Goal: Task Accomplishment & Management: Manage account settings

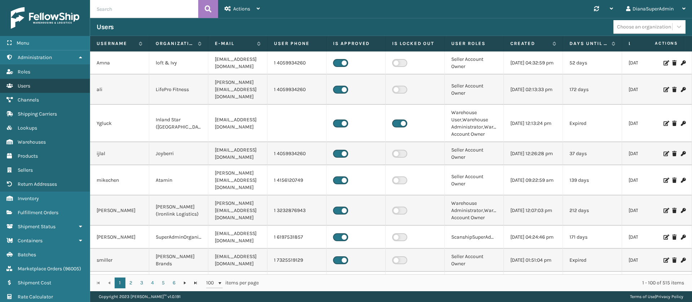
click at [42, 87] on link "Users" at bounding box center [45, 86] width 90 height 14
click at [157, 9] on input "text" at bounding box center [144, 9] width 108 height 18
type input "[PERSON_NAME]"
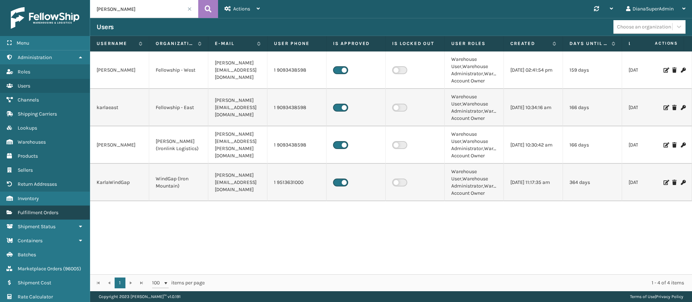
click at [40, 216] on link "Fulfillment Orders" at bounding box center [45, 213] width 90 height 14
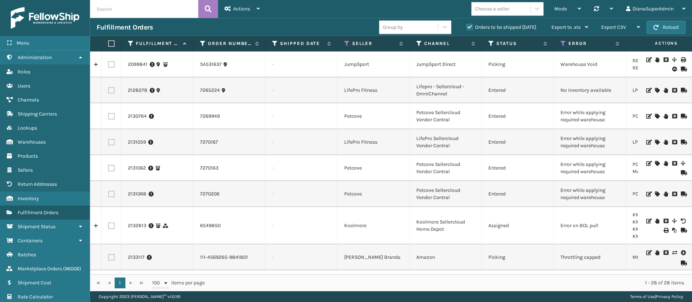
click at [152, 14] on input "text" at bounding box center [144, 9] width 108 height 18
type input "2132446"
click at [209, 10] on icon at bounding box center [208, 9] width 7 height 11
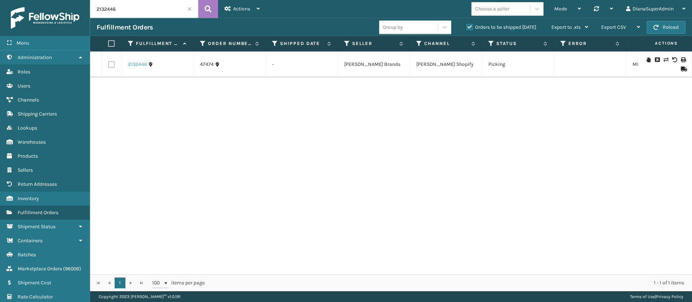
click at [132, 65] on link "2132446" at bounding box center [137, 64] width 19 height 7
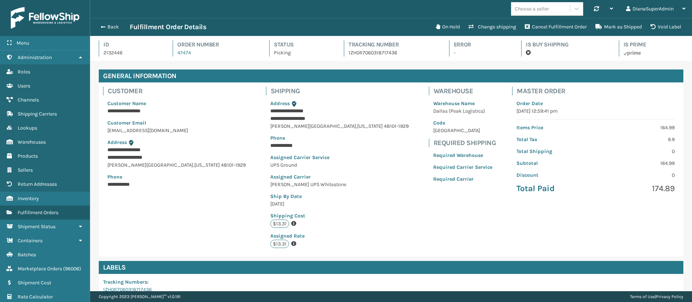
scroll to position [17, 602]
click at [496, 28] on button "Change shipping" at bounding box center [492, 27] width 56 height 14
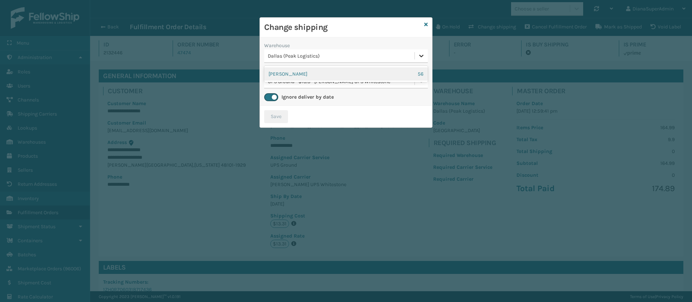
click at [420, 53] on icon at bounding box center [421, 55] width 7 height 7
click at [376, 73] on div "[PERSON_NAME] 56" at bounding box center [346, 73] width 164 height 13
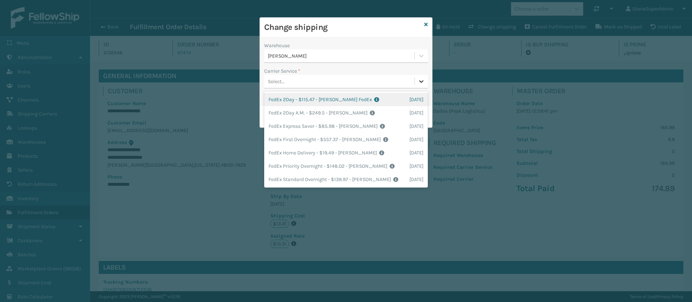
click at [418, 85] on div at bounding box center [421, 81] width 13 height 13
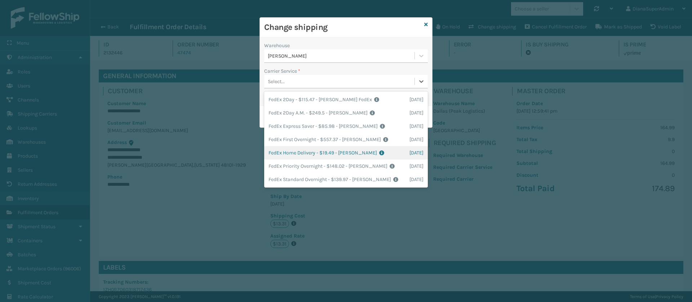
click at [304, 153] on div "FedEx Home Delivery - $19.49 - [PERSON_NAME] FedEx Shipping Cost $17.1 Surplus …" at bounding box center [346, 152] width 164 height 13
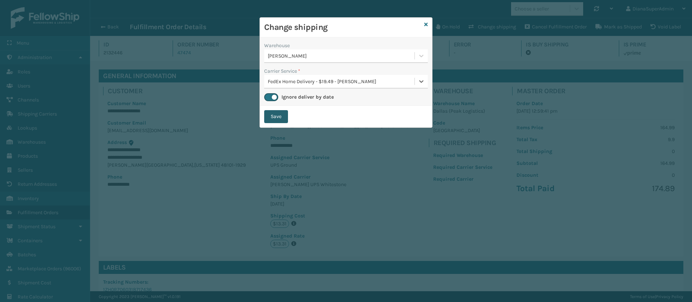
click at [280, 111] on button "Save" at bounding box center [276, 116] width 24 height 13
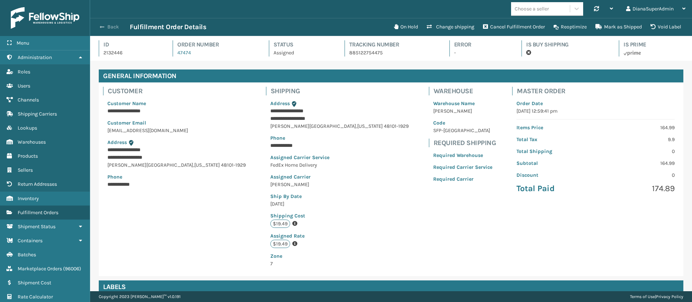
click at [105, 28] on button "Back" at bounding box center [113, 27] width 33 height 6
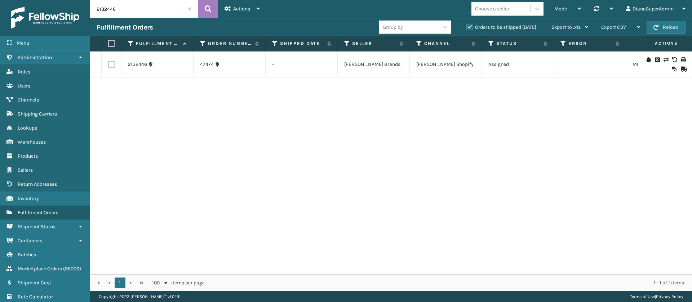
click at [188, 8] on span at bounding box center [189, 9] width 4 height 4
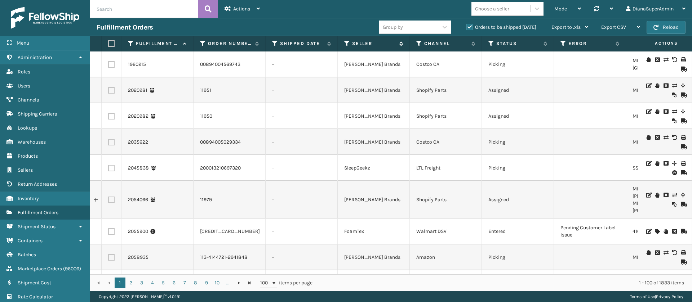
click at [349, 44] on icon at bounding box center [347, 43] width 6 height 6
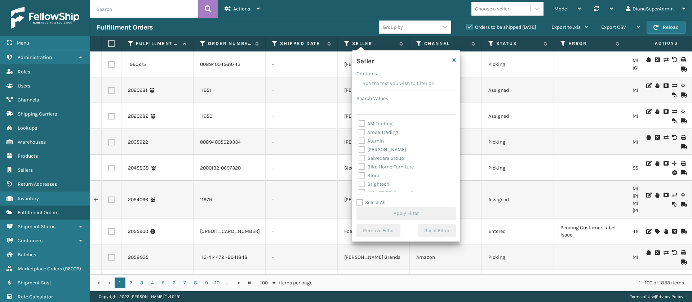
scroll to position [231, 0]
click at [360, 201] on label "Select All" at bounding box center [370, 203] width 29 height 6
click at [360, 199] on input "Select All" at bounding box center [410, 199] width 108 height 1
checkbox input "true"
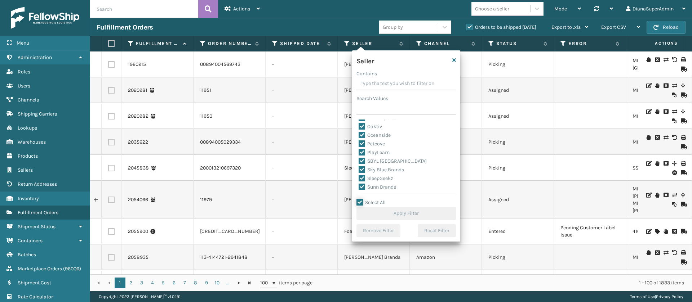
checkbox input "true"
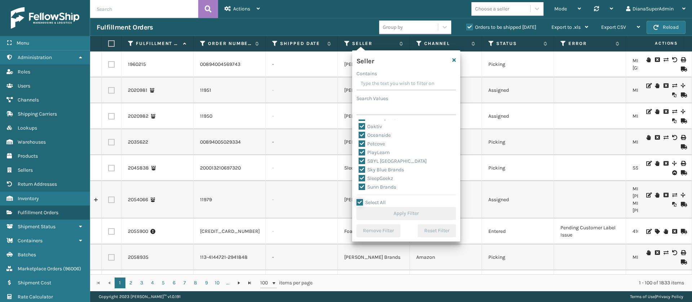
checkbox input "true"
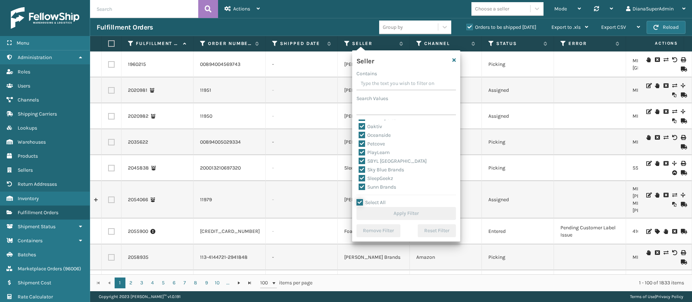
checkbox input "true"
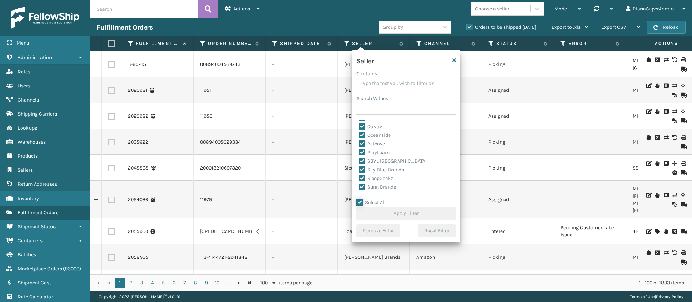
checkbox input "true"
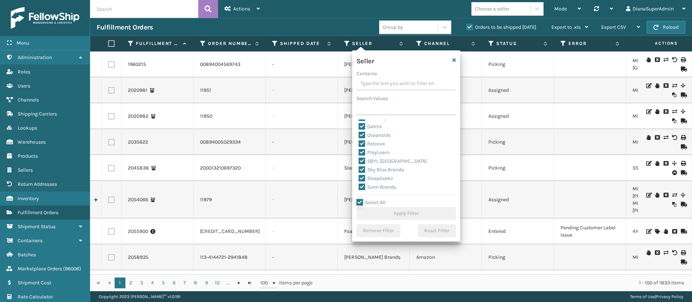
checkbox input "true"
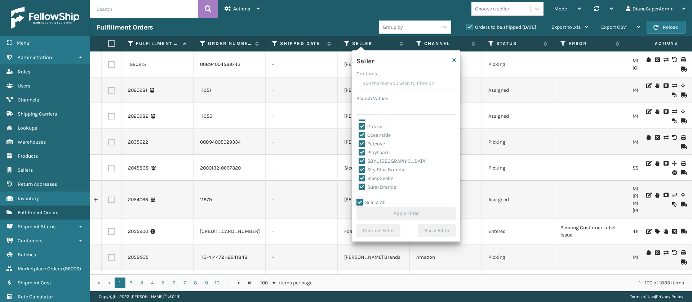
checkbox input "true"
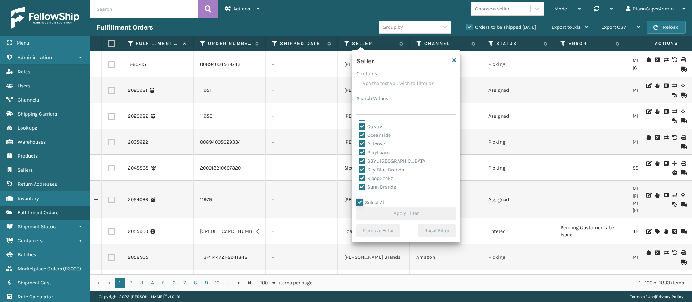
checkbox input "true"
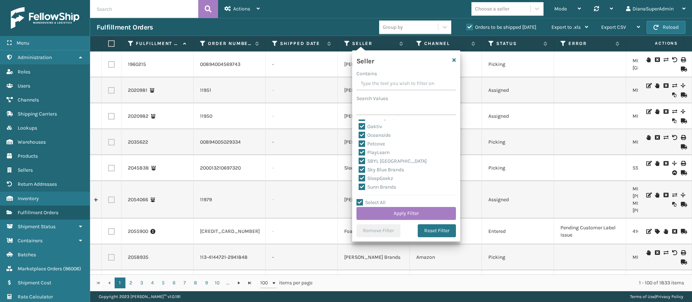
click at [363, 177] on label "SleepGeekz" at bounding box center [376, 179] width 35 height 6
click at [359, 177] on input "SleepGeekz" at bounding box center [359, 176] width 0 height 5
checkbox input "false"
click at [409, 212] on button "Apply Filter" at bounding box center [405, 213] width 99 height 13
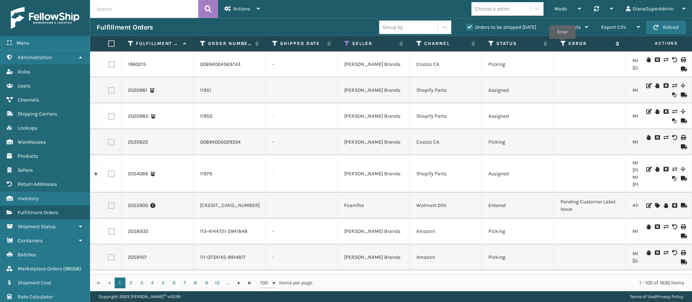
click at [563, 44] on icon at bounding box center [563, 43] width 6 height 6
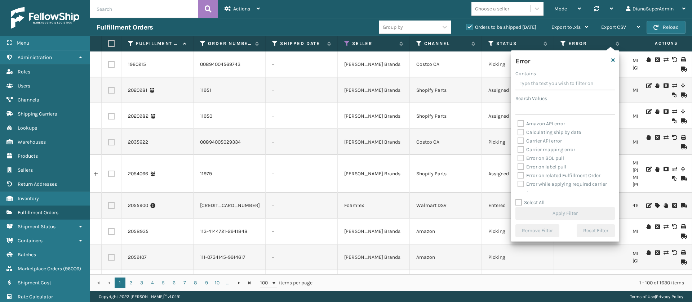
click at [517, 200] on label "Select All" at bounding box center [529, 203] width 29 height 6
click at [517, 199] on input "Select All" at bounding box center [569, 199] width 108 height 1
checkbox input "true"
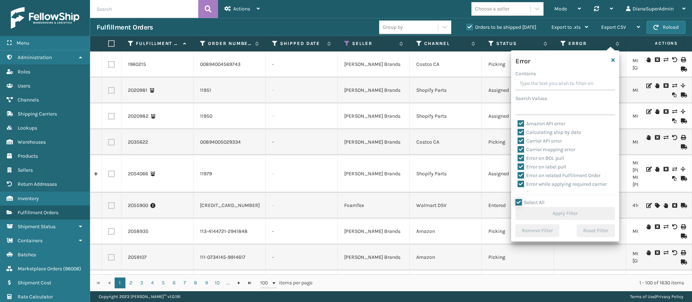
checkbox input "true"
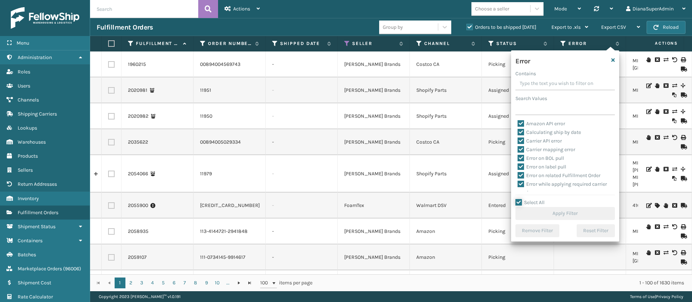
checkbox input "true"
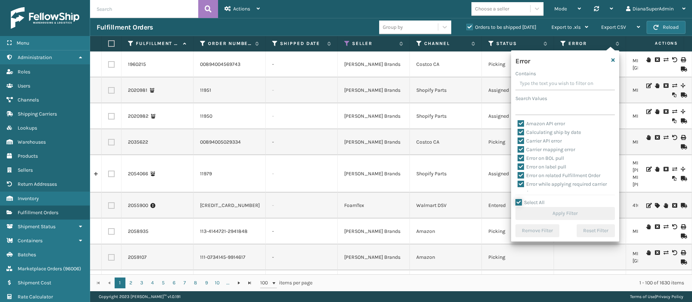
checkbox input "true"
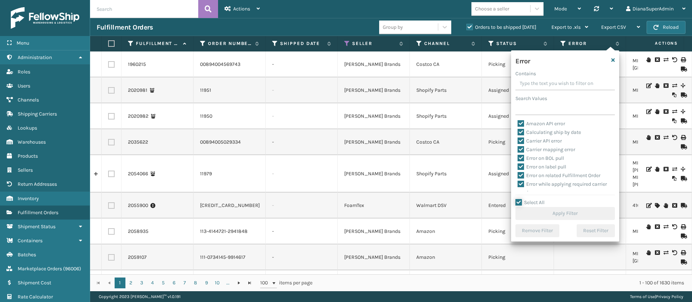
checkbox input "true"
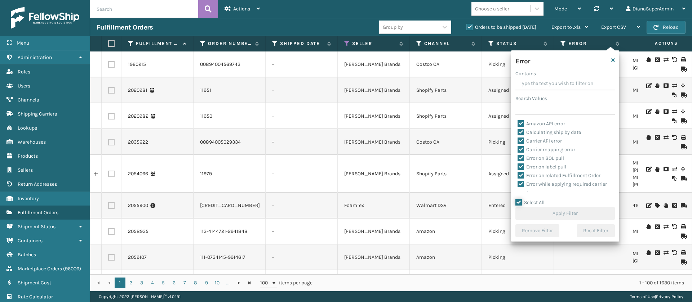
checkbox input "true"
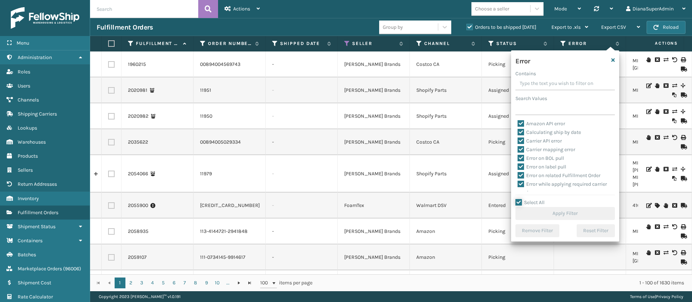
checkbox input "true"
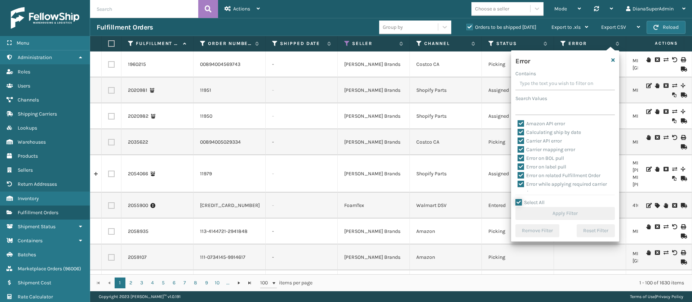
checkbox input "true"
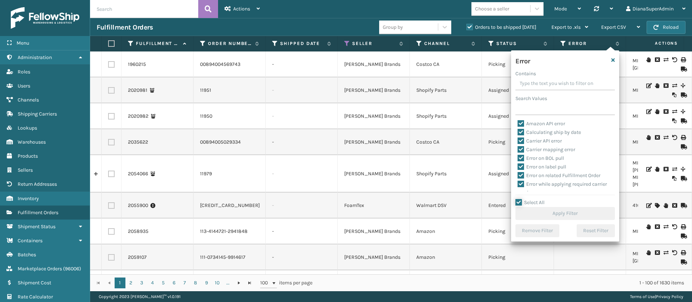
checkbox input "true"
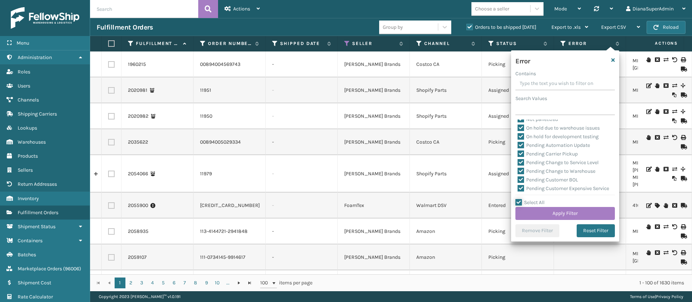
scroll to position [170, 0]
click at [519, 141] on label "Pending Automation Update" at bounding box center [554, 144] width 72 height 6
click at [518, 140] on input "Pending Automation Update" at bounding box center [518, 141] width 0 height 5
checkbox input "false"
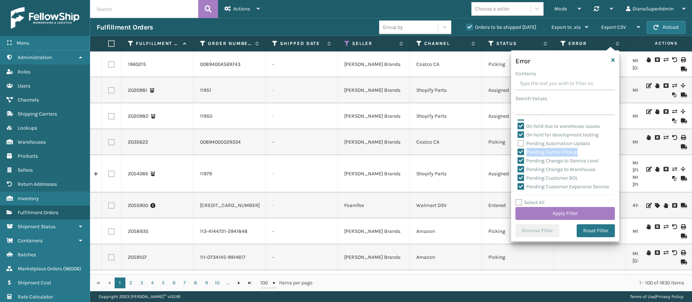
click at [522, 151] on div "Pending Carrier Pickup" at bounding box center [565, 152] width 95 height 9
click at [522, 151] on label "Pending Carrier Pickup" at bounding box center [548, 152] width 60 height 6
click at [518, 151] on input "Pending Carrier Pickup" at bounding box center [518, 150] width 0 height 5
checkbox input "false"
click at [521, 159] on label "Pending Change to Service Level" at bounding box center [558, 161] width 81 height 6
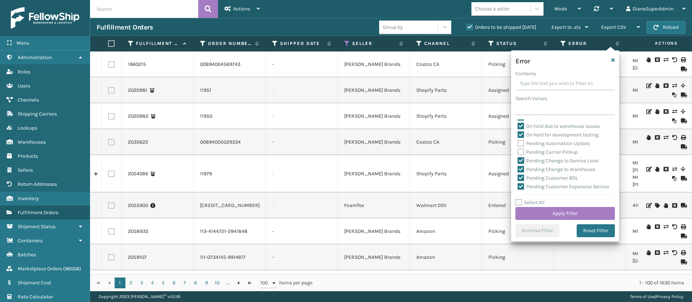
click at [518, 159] on input "Pending Change to Service Level" at bounding box center [518, 159] width 0 height 5
checkbox input "false"
click at [521, 168] on label "Pending Change to Warehouse" at bounding box center [557, 170] width 78 height 6
click at [518, 168] on input "Pending Change to Warehouse" at bounding box center [518, 167] width 0 height 5
checkbox input "false"
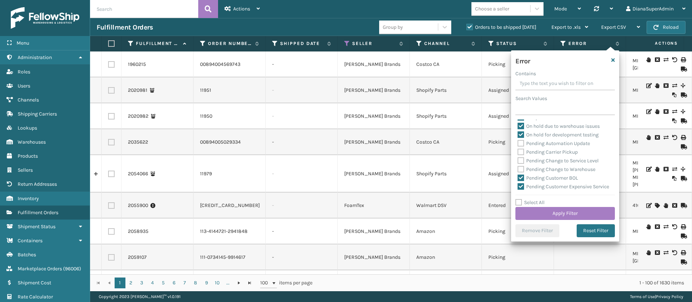
click at [521, 179] on label "Pending Customer BOL" at bounding box center [548, 178] width 61 height 6
click at [518, 179] on input "Pending Customer BOL" at bounding box center [518, 176] width 0 height 5
checkbox input "false"
click at [522, 139] on label "Pending Customer Expensive Service" at bounding box center [564, 141] width 92 height 6
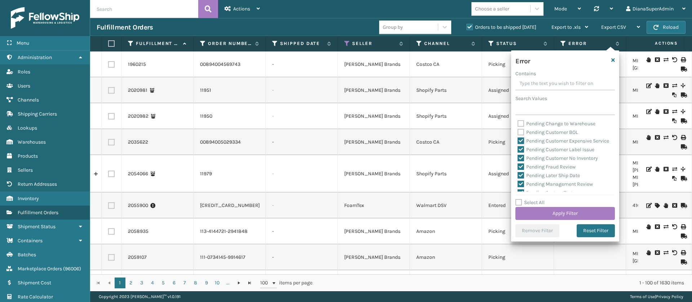
click at [518, 139] on input "Pending Customer Expensive Service" at bounding box center [518, 139] width 0 height 5
checkbox input "false"
click at [521, 153] on label "Pending Customer Label Issue" at bounding box center [556, 150] width 77 height 6
click at [518, 150] on input "Pending Customer Label Issue" at bounding box center [518, 148] width 0 height 5
checkbox input "false"
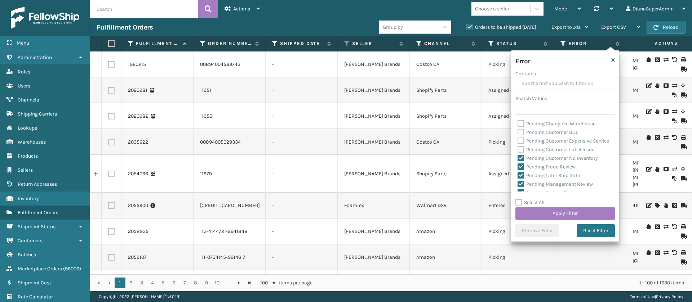
click at [521, 161] on label "Pending Customer No Inventory" at bounding box center [558, 158] width 80 height 6
click at [518, 159] on input "Pending Customer No Inventory" at bounding box center [518, 156] width 0 height 5
checkbox input "false"
click at [521, 170] on label "Pending Fraud Review" at bounding box center [547, 167] width 58 height 6
click at [518, 168] on input "Pending Fraud Review" at bounding box center [518, 165] width 0 height 5
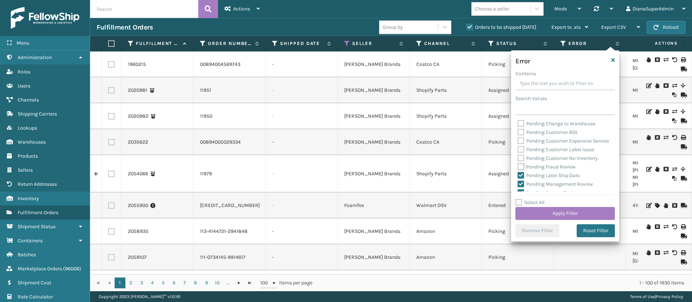
checkbox input "false"
click at [521, 179] on label "Pending Later Ship Date" at bounding box center [549, 176] width 62 height 6
click at [518, 176] on input "Pending Later Ship Date" at bounding box center [518, 174] width 0 height 5
checkbox input "false"
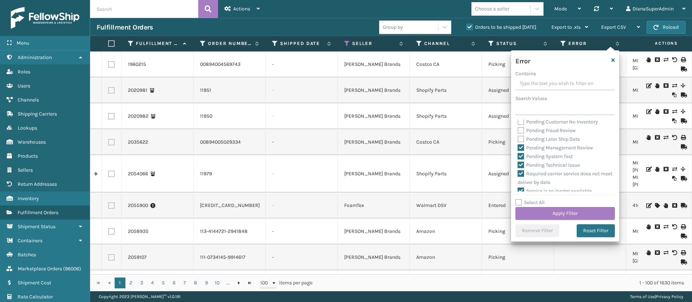
click at [520, 151] on label "Pending Management Review" at bounding box center [555, 148] width 75 height 6
click at [518, 148] on input "Pending Management Review" at bounding box center [518, 146] width 0 height 5
checkbox input "false"
click at [522, 160] on label "Pending System Test" at bounding box center [545, 157] width 55 height 6
click at [518, 157] on input "Pending System Test" at bounding box center [518, 154] width 0 height 5
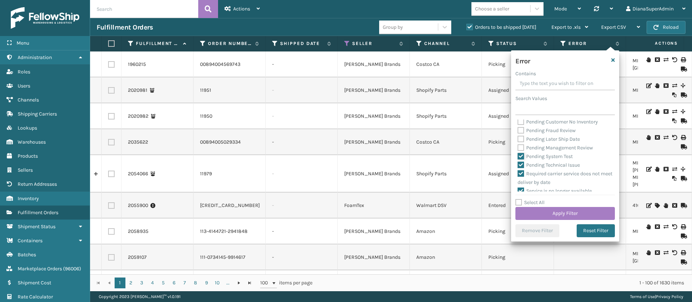
checkbox input "false"
click at [522, 168] on label "Pending Technical Issue" at bounding box center [549, 165] width 62 height 6
click at [518, 166] on input "Pending Technical Issue" at bounding box center [518, 163] width 0 height 5
checkbox input "false"
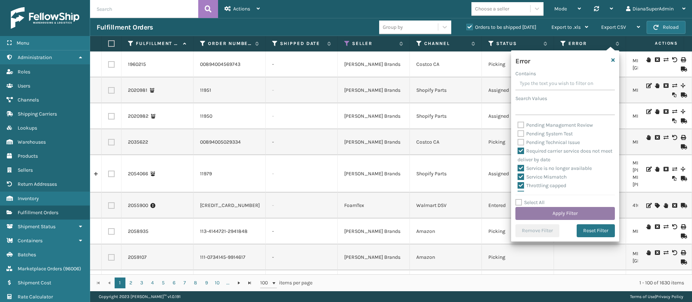
click at [564, 215] on button "Apply Filter" at bounding box center [564, 213] width 99 height 13
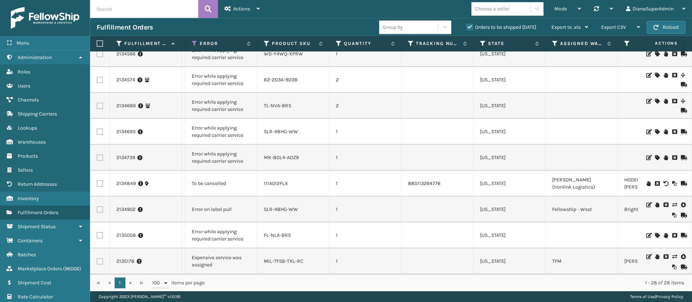
scroll to position [0, 155]
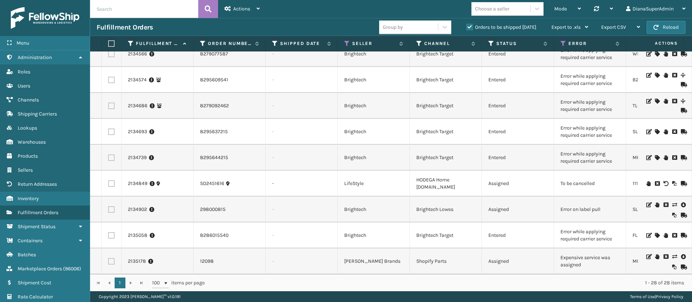
click at [672, 254] on icon at bounding box center [674, 256] width 4 height 5
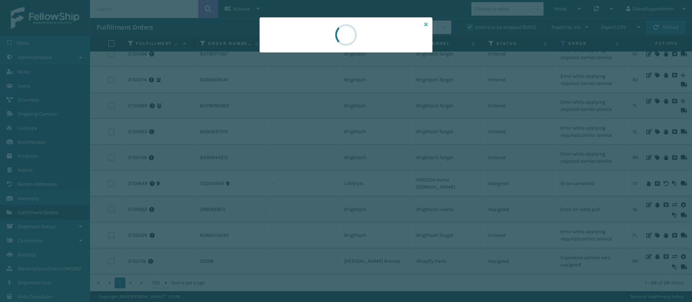
click at [426, 25] on icon at bounding box center [426, 24] width 4 height 5
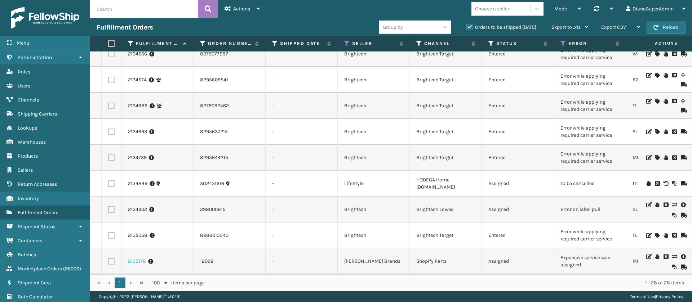
click at [138, 258] on link "2135178" at bounding box center [137, 261] width 18 height 7
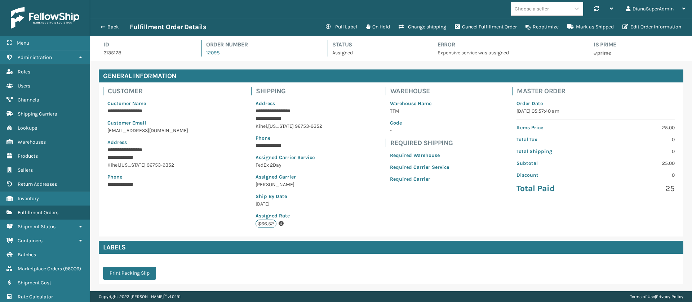
scroll to position [17, 602]
click at [430, 30] on button "Change shipping" at bounding box center [422, 27] width 56 height 14
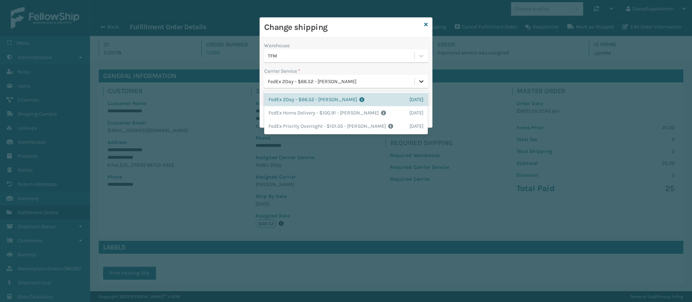
click at [423, 81] on icon at bounding box center [421, 81] width 7 height 7
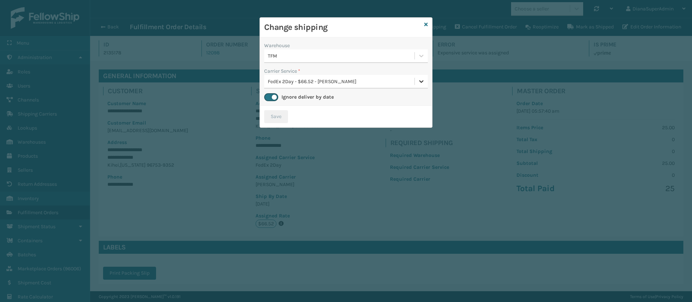
click at [423, 81] on icon at bounding box center [421, 81] width 7 height 7
click at [421, 53] on icon at bounding box center [421, 55] width 7 height 7
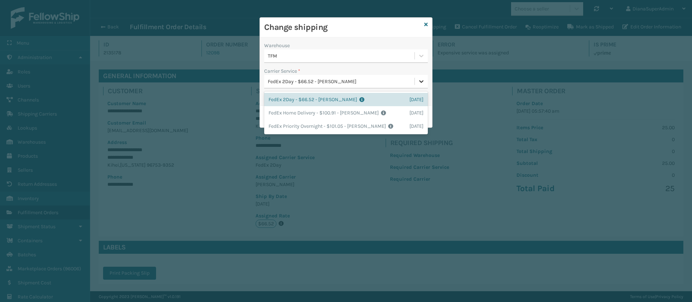
click at [423, 78] on icon at bounding box center [421, 81] width 7 height 7
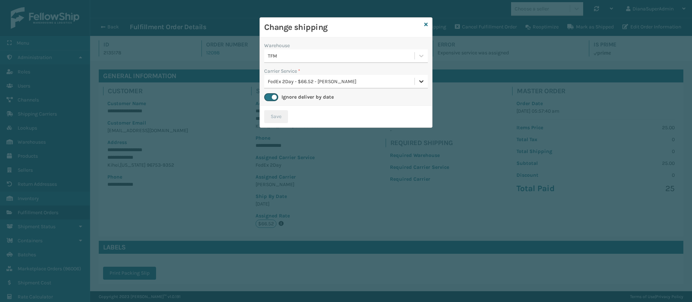
click at [423, 78] on icon at bounding box center [421, 81] width 7 height 7
click at [427, 27] on link at bounding box center [426, 25] width 4 height 8
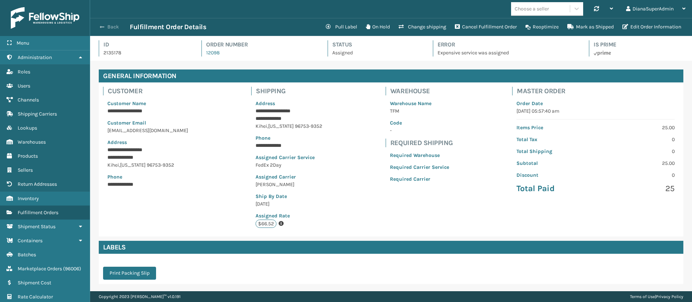
click at [97, 27] on button "Back" at bounding box center [113, 27] width 33 height 6
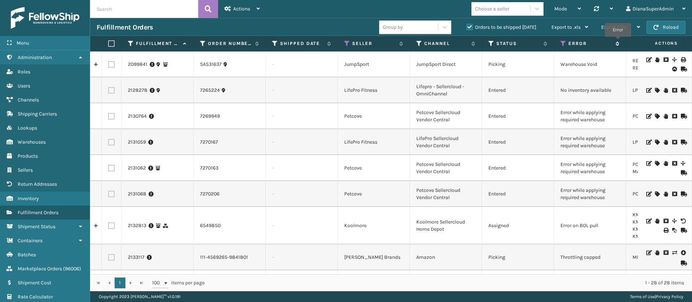
click at [618, 41] on icon at bounding box center [616, 43] width 6 height 4
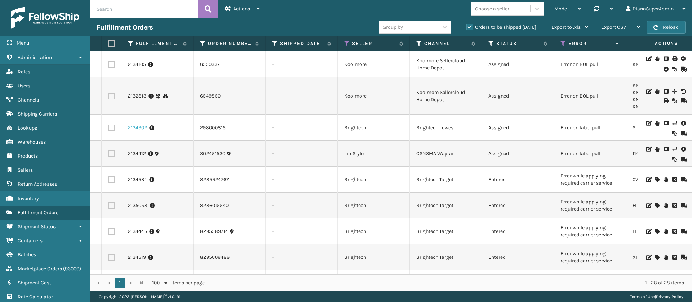
click at [136, 128] on link "2134902" at bounding box center [137, 127] width 19 height 7
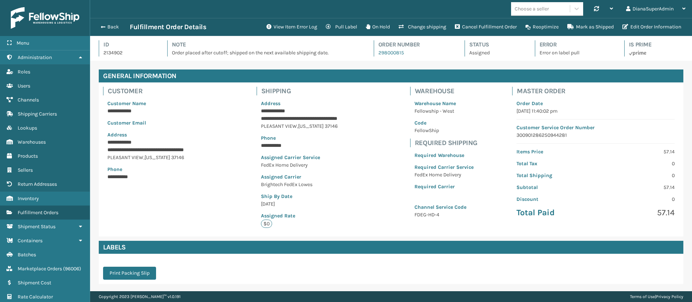
scroll to position [17, 602]
click at [298, 29] on button "View Item Error Log" at bounding box center [291, 27] width 59 height 14
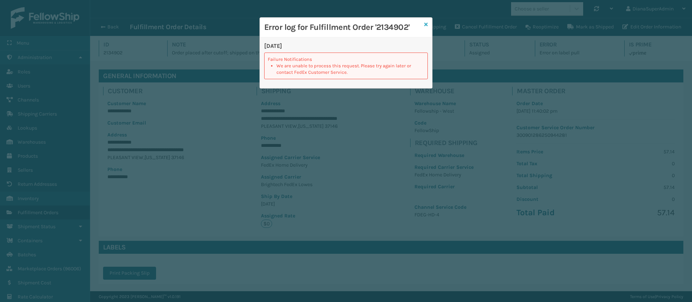
click at [426, 24] on icon at bounding box center [426, 24] width 4 height 5
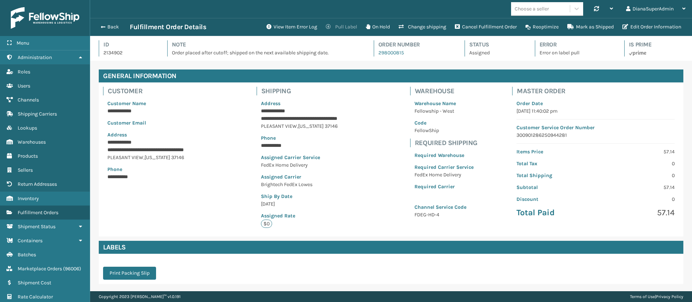
click at [343, 25] on button "Pull Label" at bounding box center [341, 27] width 40 height 14
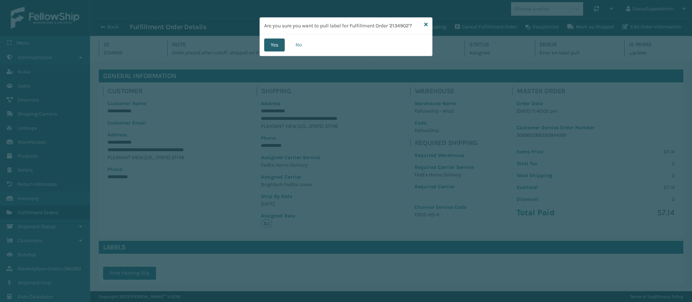
click at [277, 42] on button "Yes" at bounding box center [274, 45] width 21 height 13
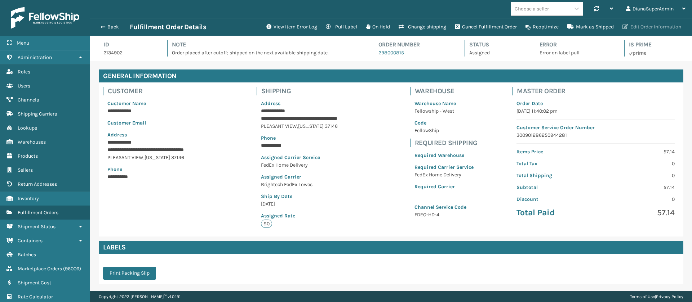
click at [653, 25] on button "Edit Order Information" at bounding box center [651, 27] width 67 height 14
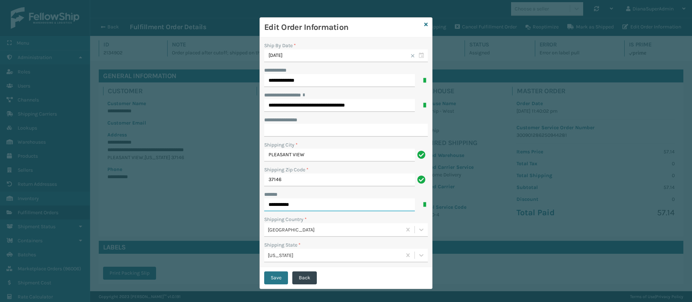
click at [272, 204] on input "**********" at bounding box center [339, 205] width 151 height 13
type input "**********"
click at [266, 276] on button "Save" at bounding box center [276, 278] width 24 height 13
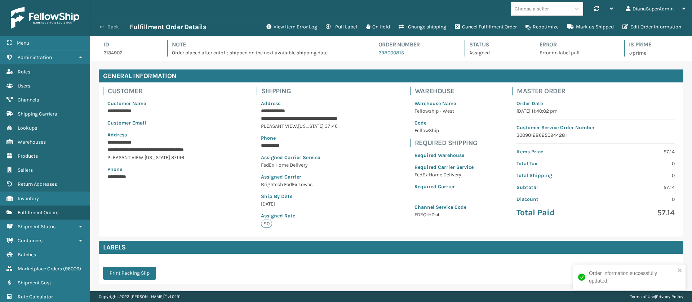
click at [110, 25] on button "Back" at bounding box center [113, 27] width 33 height 6
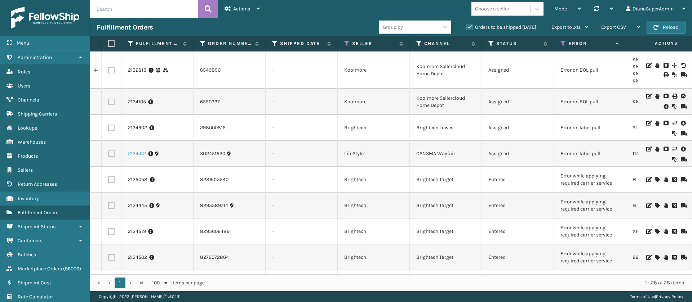
click at [135, 154] on link "2134412" at bounding box center [137, 153] width 18 height 7
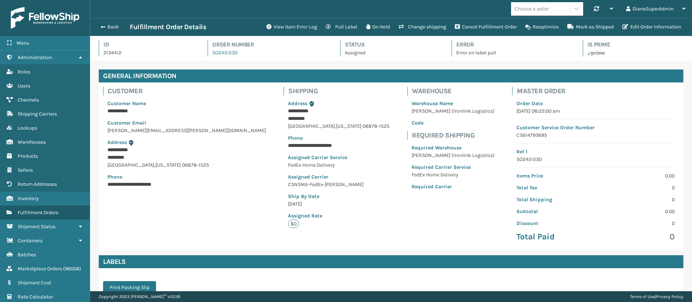
scroll to position [17, 602]
click at [303, 22] on button "View Item Error Log" at bounding box center [291, 27] width 59 height 14
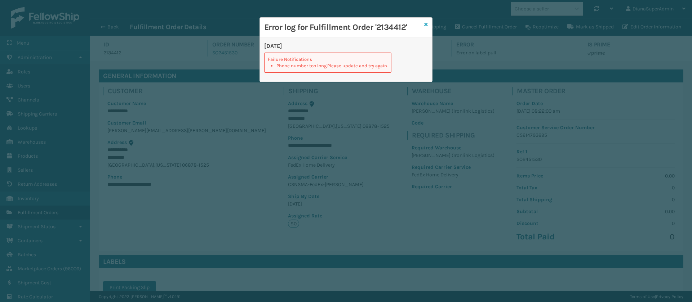
click at [427, 24] on icon at bounding box center [426, 24] width 4 height 5
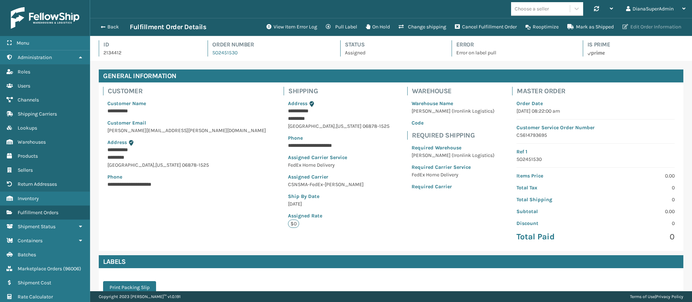
click at [647, 26] on button "Edit Order Information" at bounding box center [651, 27] width 67 height 14
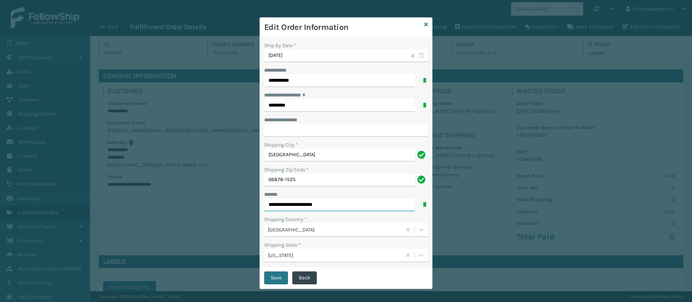
click at [342, 201] on input "**********" at bounding box center [339, 205] width 151 height 13
type input "**********"
click at [313, 133] on input "**********" at bounding box center [346, 130] width 164 height 13
paste input "**********"
type input "**********"
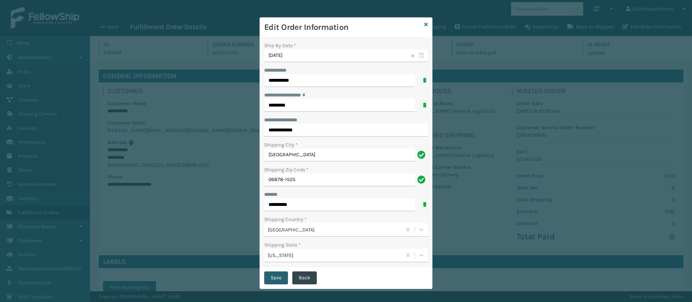
click at [273, 275] on button "Save" at bounding box center [276, 278] width 24 height 13
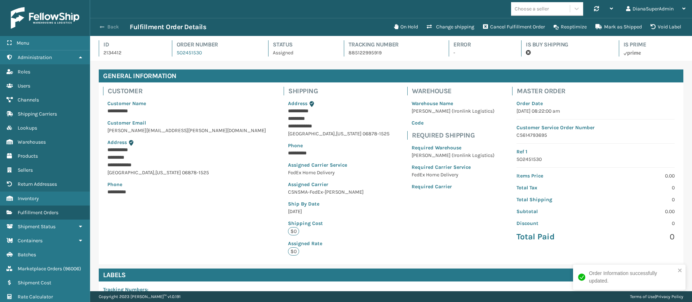
click at [102, 26] on span "button" at bounding box center [102, 27] width 4 height 5
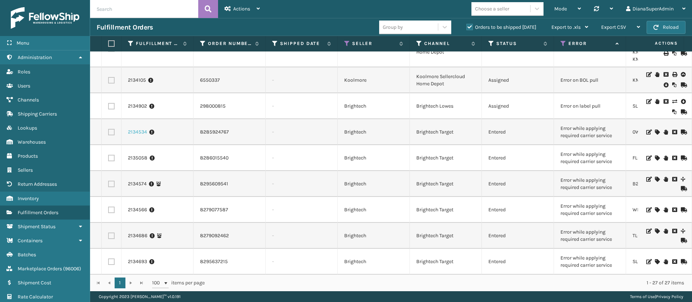
click at [136, 130] on link "2134534" at bounding box center [137, 132] width 19 height 7
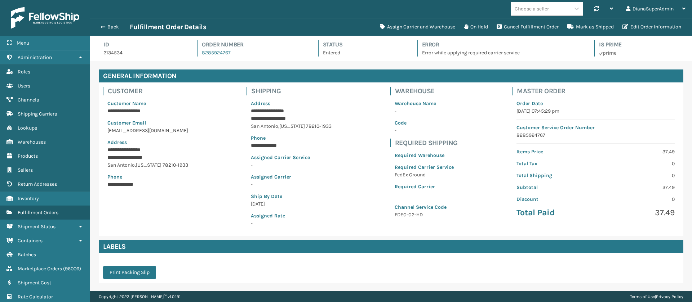
scroll to position [36024, 35439]
click at [418, 27] on button "Assign Carrier and Warehouse" at bounding box center [418, 27] width 84 height 14
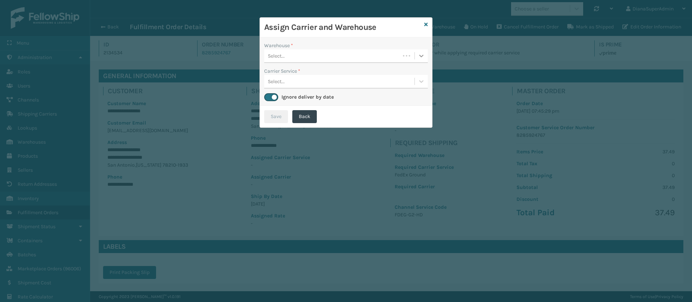
click at [419, 58] on icon at bounding box center [421, 55] width 7 height 7
click at [386, 71] on div "Fellowship - West" at bounding box center [346, 73] width 164 height 13
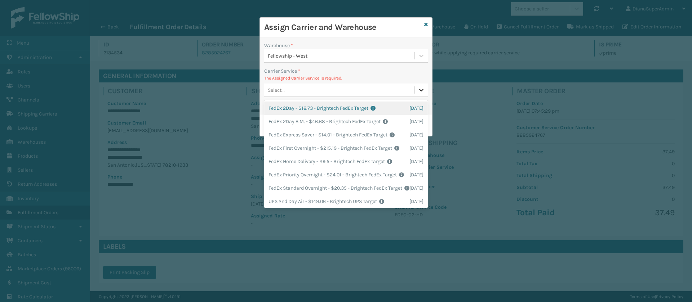
click at [418, 90] on icon at bounding box center [421, 89] width 7 height 7
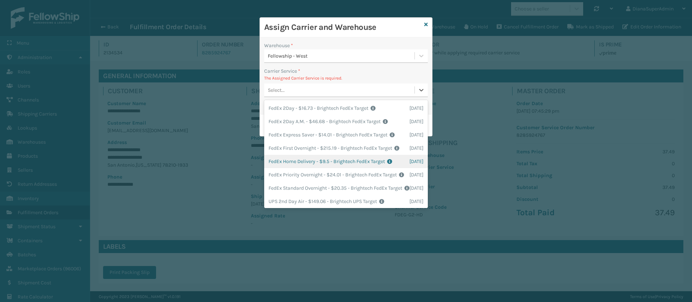
click at [323, 168] on div "FedEx Home Delivery - $9.5 - Brightech FedEx Target Shipping Cost $9.5 Surplus …" at bounding box center [346, 161] width 164 height 13
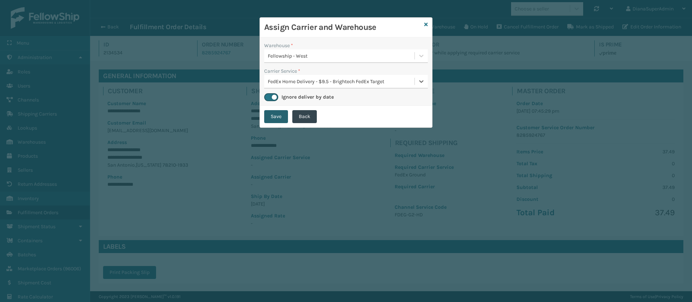
click at [276, 112] on button "Save" at bounding box center [276, 116] width 24 height 13
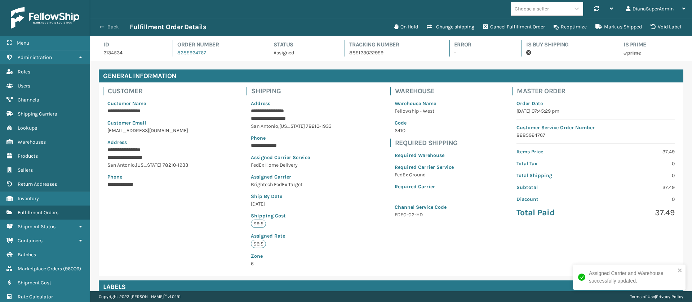
click at [106, 28] on button "Back" at bounding box center [113, 27] width 33 height 6
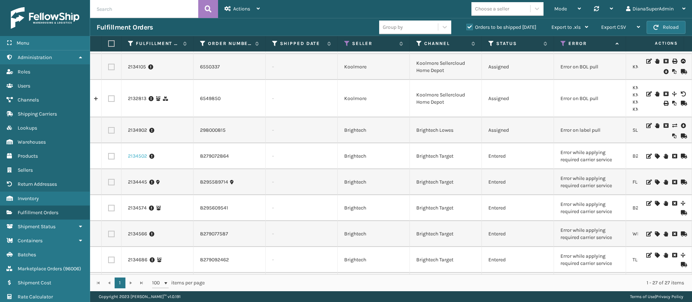
click at [133, 154] on link "2134502" at bounding box center [137, 156] width 19 height 7
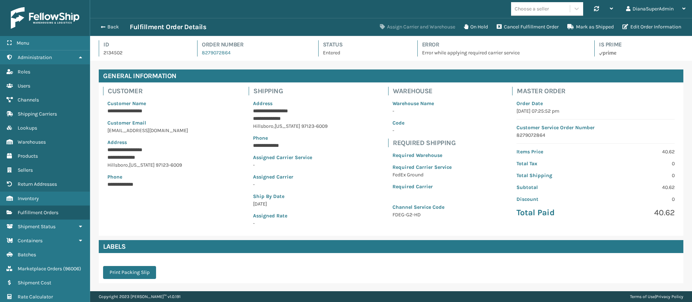
click at [439, 27] on button "Assign Carrier and Warehouse" at bounding box center [418, 27] width 84 height 14
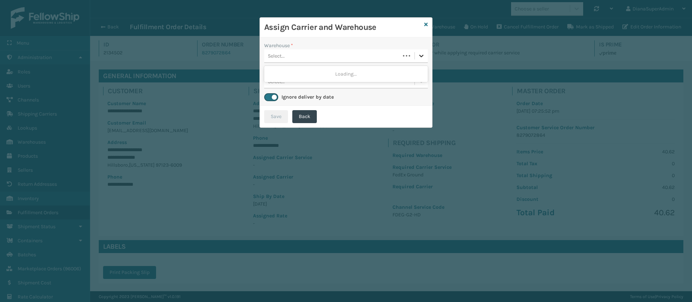
click at [422, 57] on icon at bounding box center [421, 55] width 7 height 7
click at [372, 70] on div "Fellowship - West" at bounding box center [346, 73] width 164 height 13
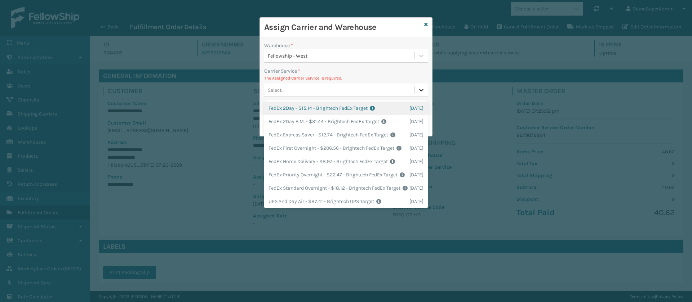
click at [423, 95] on div at bounding box center [421, 90] width 13 height 13
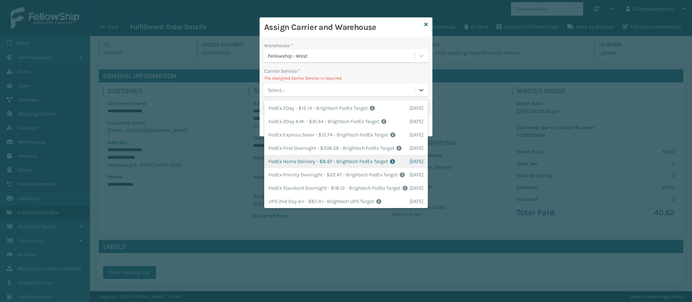
click at [311, 168] on div "FedEx Home Delivery - $8.97 - Brightech FedEx Target Shipping Cost $8.97 Surplu…" at bounding box center [346, 161] width 164 height 13
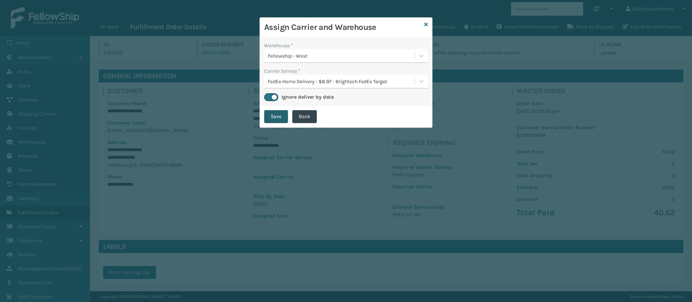
click at [274, 117] on button "Save" at bounding box center [276, 116] width 24 height 13
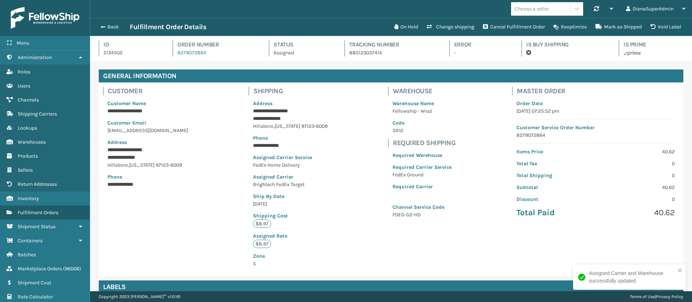
scroll to position [17, 602]
click at [103, 30] on button "Back" at bounding box center [113, 27] width 33 height 6
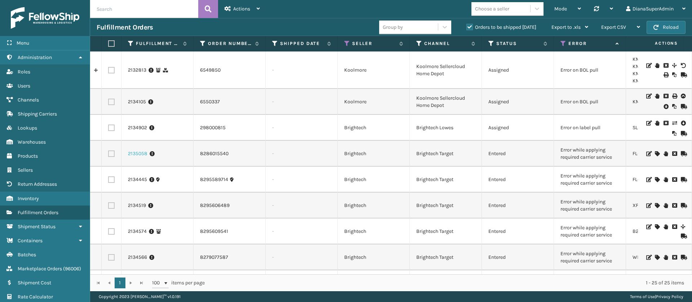
click at [137, 154] on link "2135058" at bounding box center [137, 153] width 19 height 7
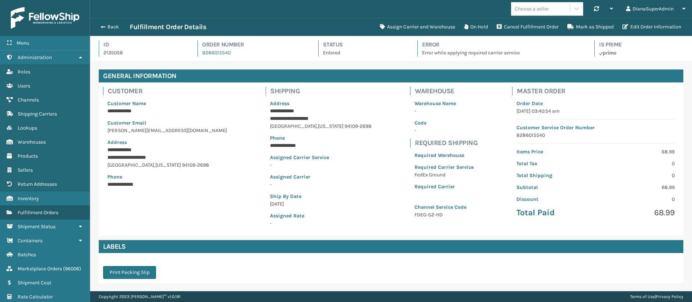
scroll to position [17, 602]
click at [417, 27] on button "Assign Carrier and Warehouse" at bounding box center [418, 27] width 84 height 14
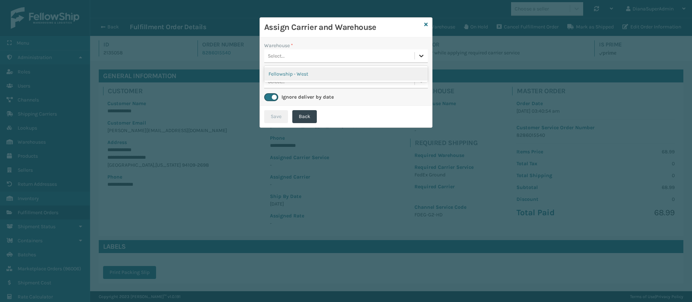
click at [421, 55] on icon at bounding box center [421, 55] width 7 height 7
click at [381, 77] on div "Fellowship - West" at bounding box center [346, 73] width 164 height 13
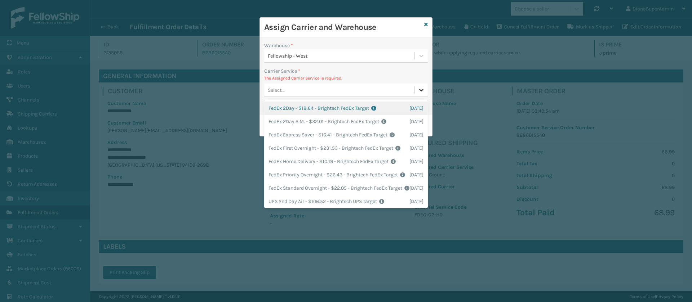
click at [424, 88] on icon at bounding box center [421, 89] width 7 height 7
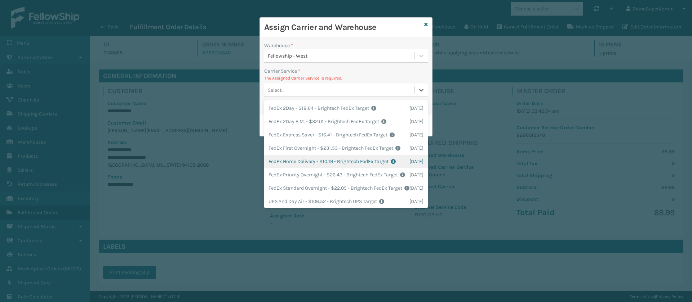
click at [308, 168] on div "FedEx Home Delivery - $10.19 - Brightech FedEx Target Shipping Cost $10.19 Surp…" at bounding box center [346, 161] width 164 height 13
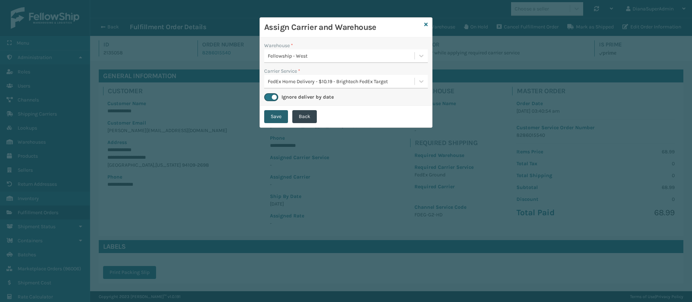
click at [273, 116] on button "Save" at bounding box center [276, 116] width 24 height 13
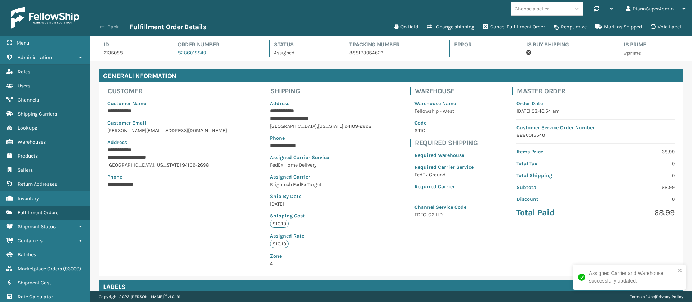
click at [106, 27] on button "Back" at bounding box center [113, 27] width 33 height 6
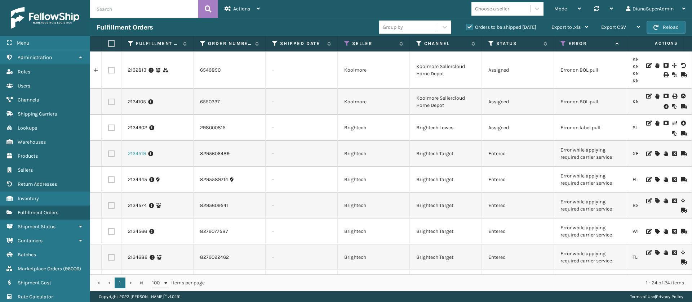
click at [137, 155] on link "2134519" at bounding box center [137, 153] width 18 height 7
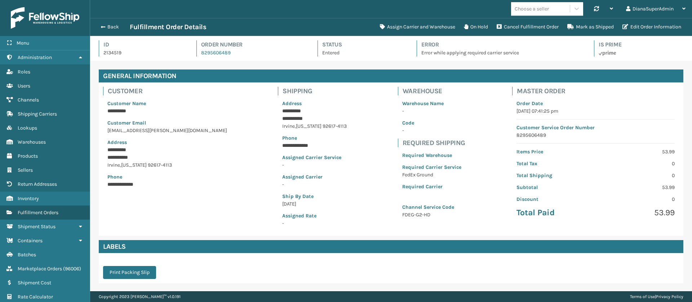
scroll to position [17, 602]
click at [407, 22] on button "Assign Carrier and Warehouse" at bounding box center [418, 27] width 84 height 14
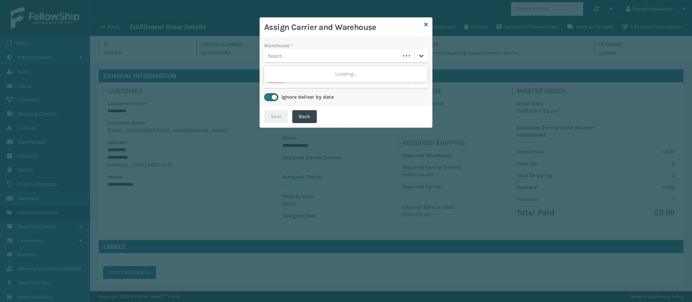
click at [424, 57] on icon at bounding box center [421, 55] width 7 height 7
click at [382, 75] on div "Fellowship - West" at bounding box center [346, 73] width 164 height 13
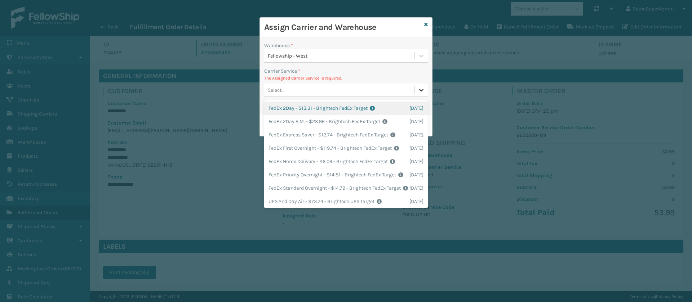
click at [421, 91] on icon at bounding box center [421, 90] width 4 height 3
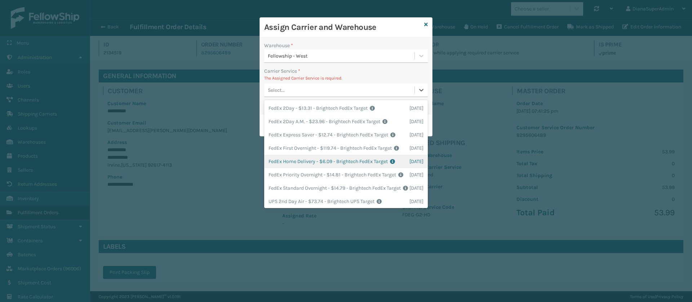
click at [295, 168] on div "FedEx Home Delivery - $6.09 - Brightech FedEx Target Shipping Cost $6.09 Surplu…" at bounding box center [346, 161] width 164 height 13
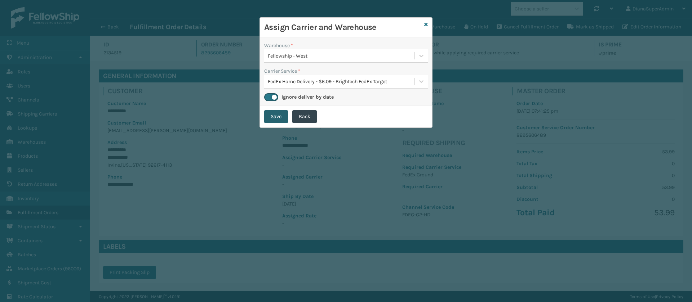
click at [274, 112] on button "Save" at bounding box center [276, 116] width 24 height 13
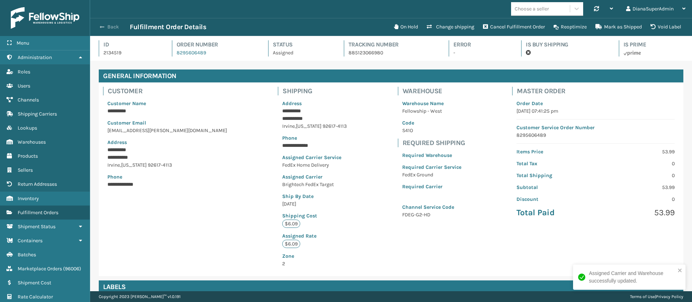
click at [110, 25] on button "Back" at bounding box center [113, 27] width 33 height 6
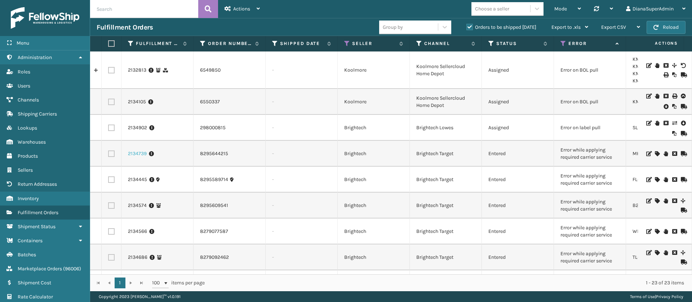
click at [138, 155] on link "2134739" at bounding box center [137, 153] width 19 height 7
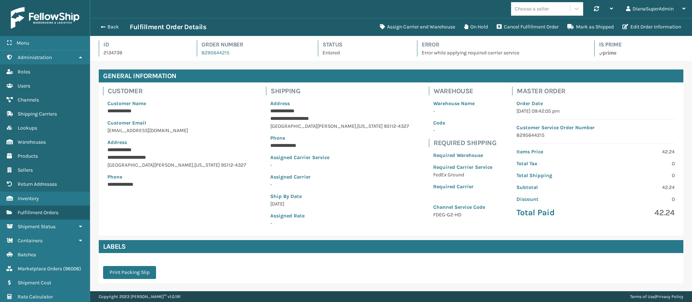
scroll to position [17, 602]
click at [407, 22] on button "Assign Carrier and Warehouse" at bounding box center [418, 27] width 84 height 14
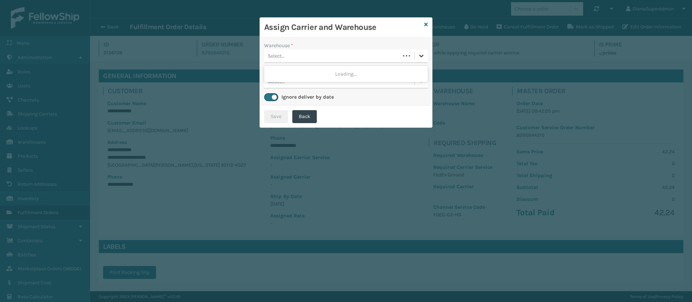
click at [421, 57] on icon at bounding box center [421, 56] width 4 height 3
click at [386, 73] on div "Fellowship - West" at bounding box center [346, 73] width 164 height 13
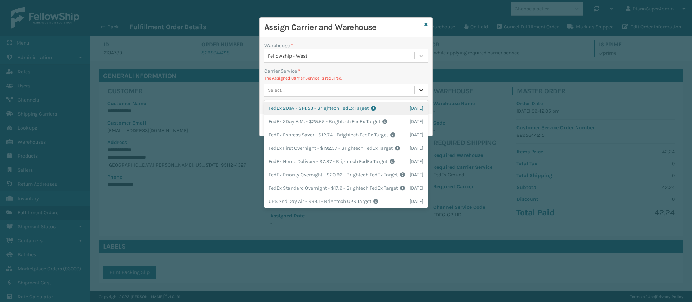
click at [418, 93] on icon at bounding box center [421, 89] width 7 height 7
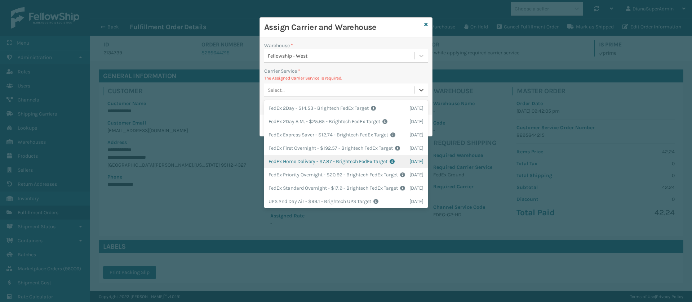
click at [316, 168] on div "FedEx Home Delivery - $7.87 - Brightech FedEx Target Shipping Cost $7.87 Surplu…" at bounding box center [346, 161] width 164 height 13
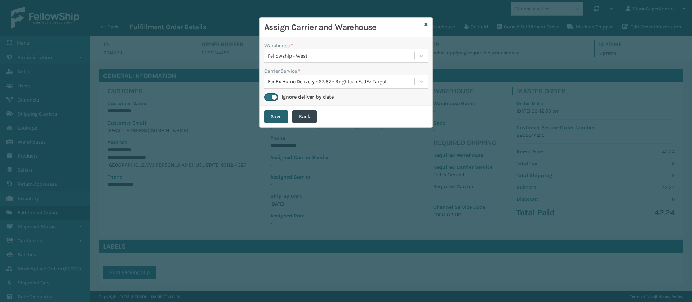
click at [280, 111] on button "Save" at bounding box center [276, 116] width 24 height 13
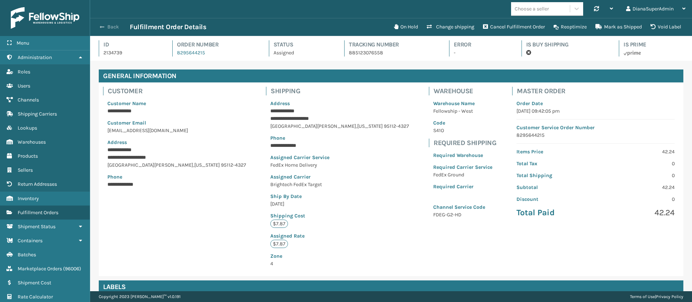
click at [112, 27] on button "Back" at bounding box center [113, 27] width 33 height 6
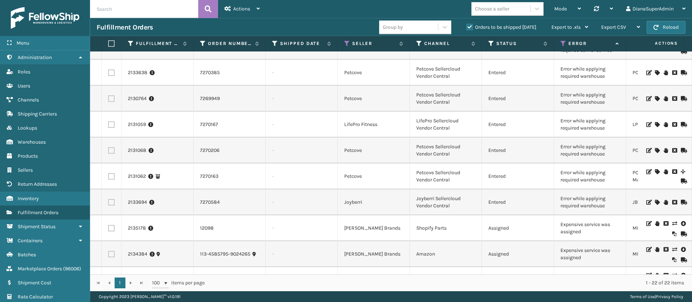
scroll to position [368, 0]
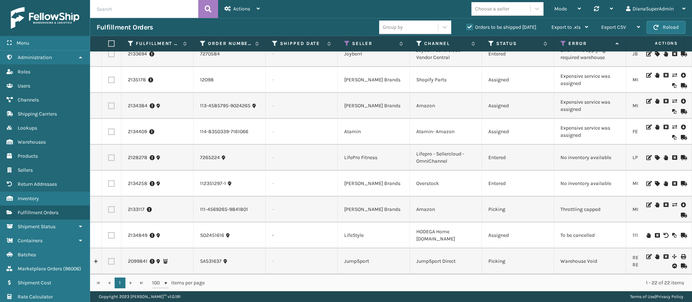
click at [655, 233] on icon at bounding box center [657, 235] width 4 height 5
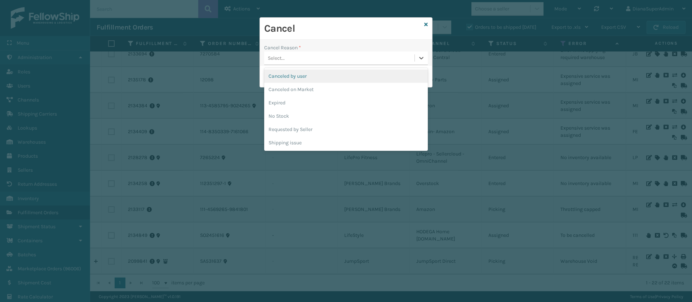
click at [413, 60] on div "Select..." at bounding box center [339, 58] width 150 height 12
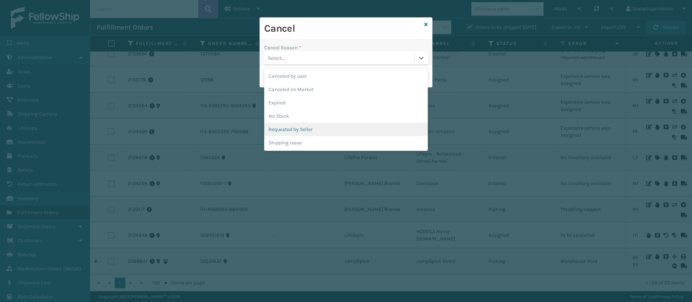
click at [324, 129] on div "Requested by Seller" at bounding box center [346, 129] width 164 height 13
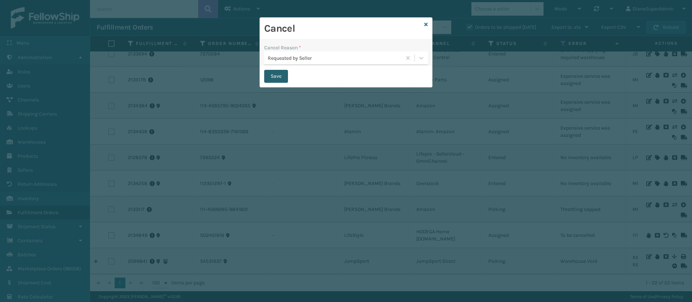
click at [278, 76] on button "Save" at bounding box center [276, 76] width 24 height 13
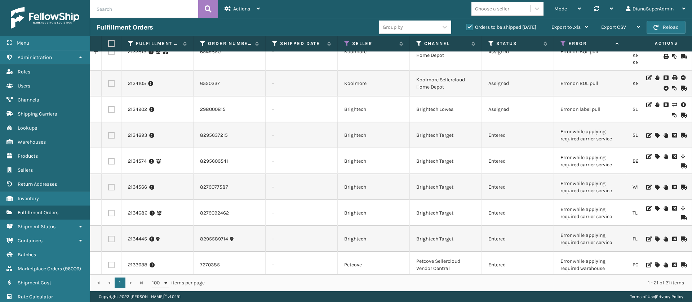
scroll to position [0, 0]
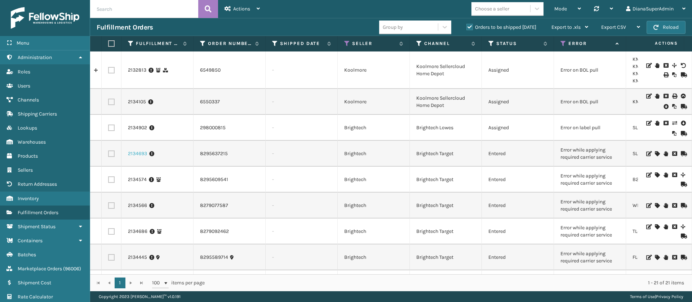
click at [143, 154] on link "2134693" at bounding box center [137, 153] width 19 height 7
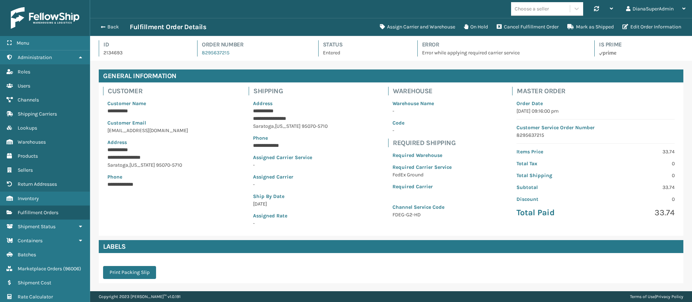
scroll to position [17, 602]
click at [423, 28] on button "Assign Carrier and Warehouse" at bounding box center [418, 27] width 84 height 14
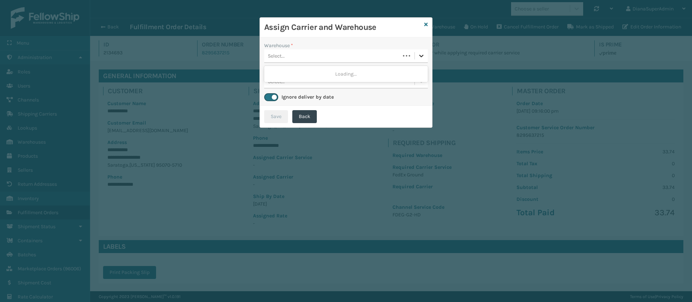
click at [422, 58] on icon at bounding box center [421, 55] width 7 height 7
click at [383, 72] on div "Fellowship - West" at bounding box center [346, 73] width 164 height 13
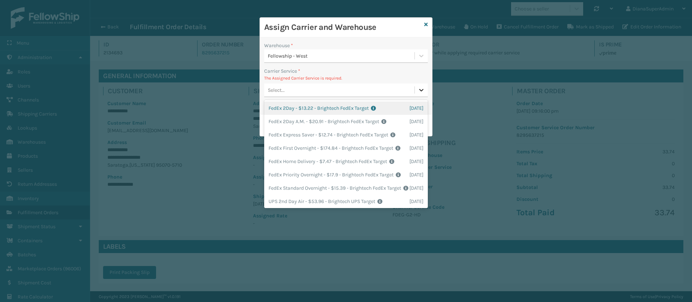
click at [418, 93] on icon at bounding box center [421, 89] width 7 height 7
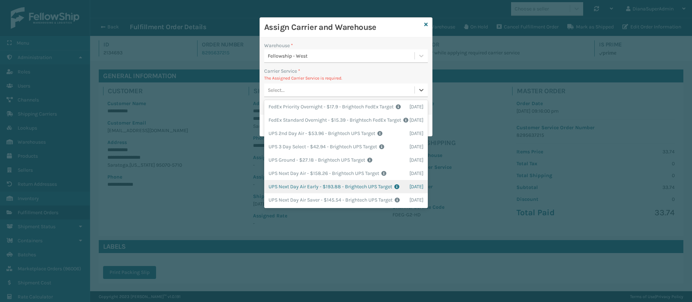
scroll to position [0, 0]
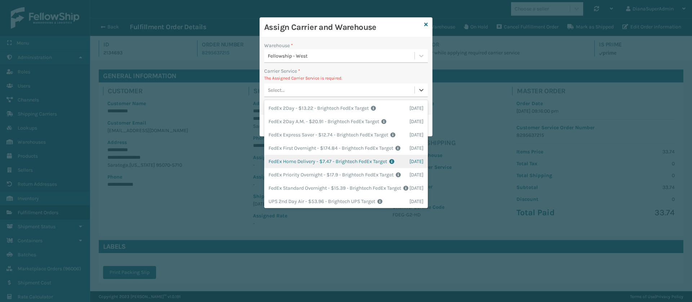
click at [303, 168] on div "FedEx Home Delivery - $7.47 - Brightech FedEx Target Shipping Cost $7.47 Surplu…" at bounding box center [346, 161] width 164 height 13
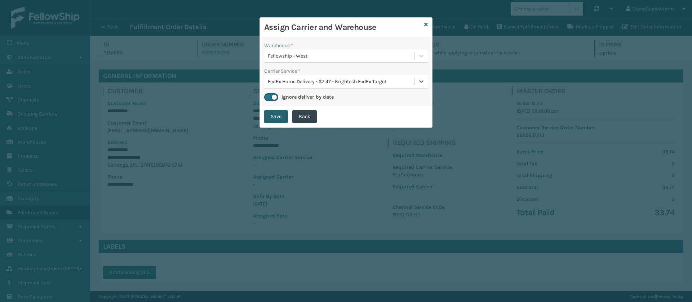
click at [276, 116] on button "Save" at bounding box center [276, 116] width 24 height 13
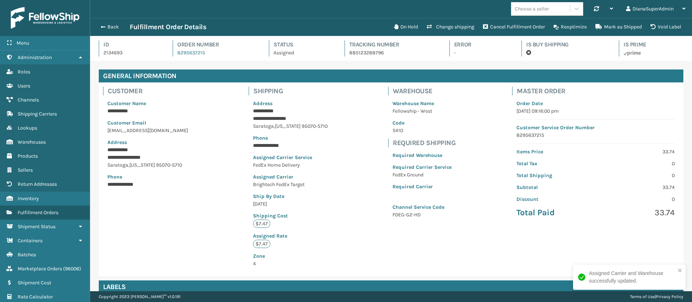
scroll to position [17, 602]
click at [102, 29] on span "button" at bounding box center [102, 27] width 4 height 5
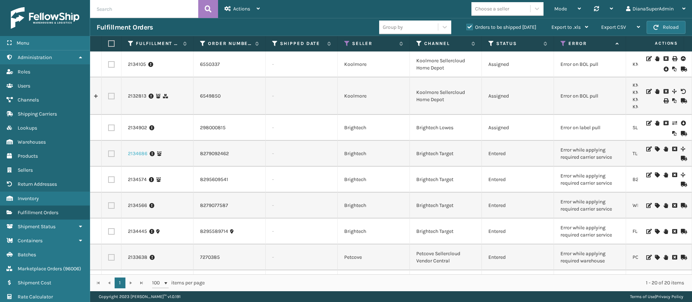
click at [142, 152] on link "2134686" at bounding box center [137, 153] width 19 height 7
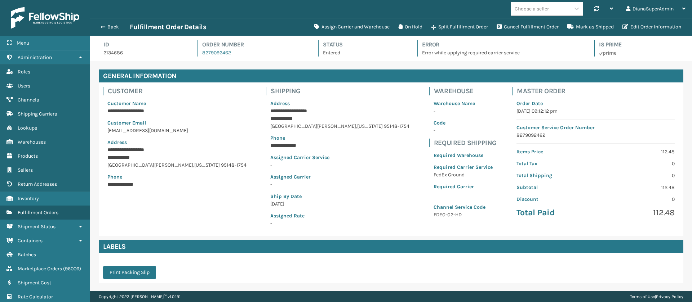
scroll to position [17, 602]
click at [366, 26] on button "Assign Carrier and Warehouse" at bounding box center [352, 27] width 84 height 14
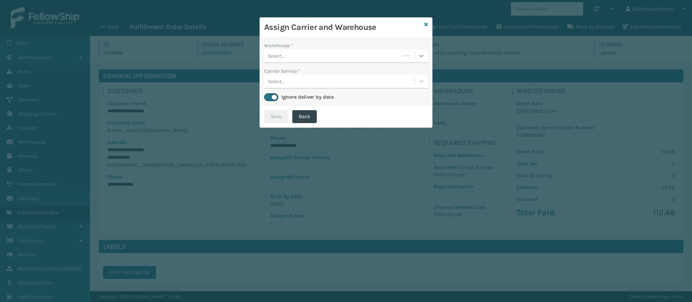
click at [419, 58] on icon at bounding box center [421, 55] width 7 height 7
click at [397, 70] on div "Fellowship - West" at bounding box center [346, 73] width 164 height 13
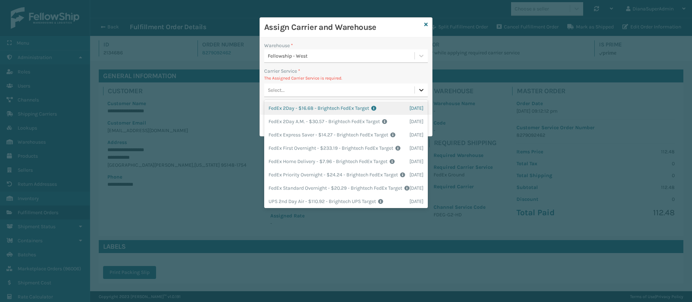
click at [418, 89] on icon at bounding box center [421, 89] width 7 height 7
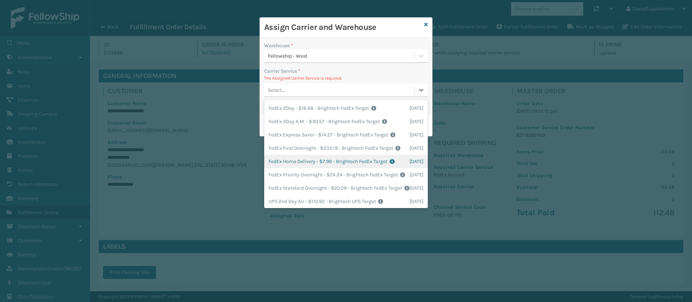
click at [330, 168] on div "FedEx Home Delivery - $7.96 - Brightech FedEx Target Shipping Cost $7.96 Surplu…" at bounding box center [346, 161] width 164 height 13
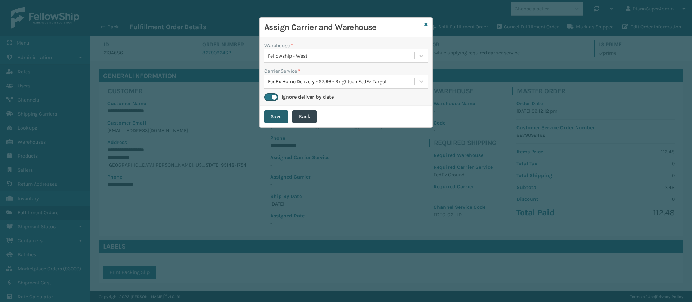
click at [275, 114] on button "Save" at bounding box center [276, 116] width 24 height 13
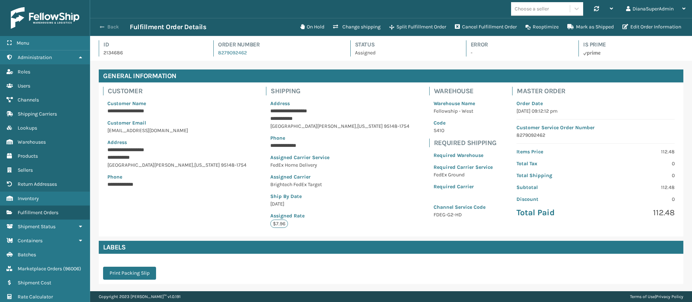
click at [115, 24] on button "Back" at bounding box center [113, 27] width 33 height 6
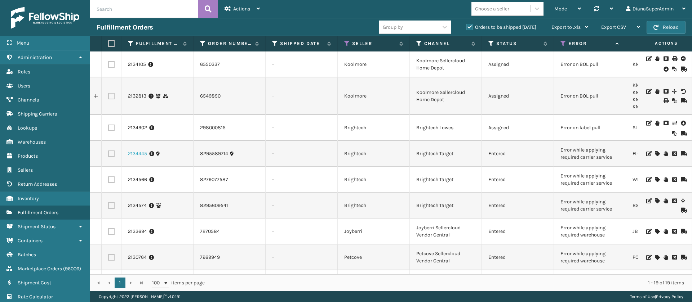
click at [138, 152] on link "2134445" at bounding box center [137, 153] width 19 height 7
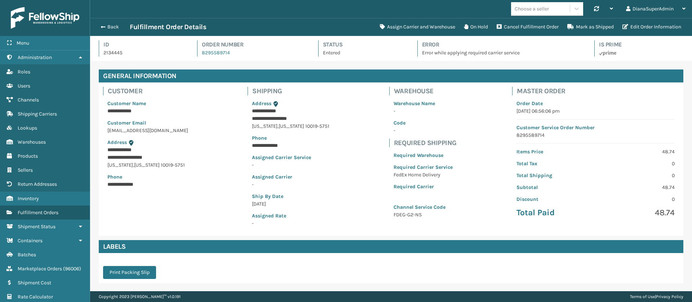
scroll to position [17, 602]
click at [421, 24] on button "Assign Carrier and Warehouse" at bounding box center [418, 27] width 84 height 14
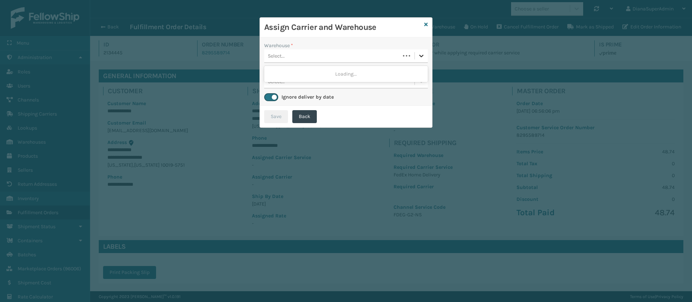
click at [424, 54] on icon at bounding box center [421, 55] width 7 height 7
click at [398, 71] on div "Fellowship - West" at bounding box center [346, 73] width 164 height 13
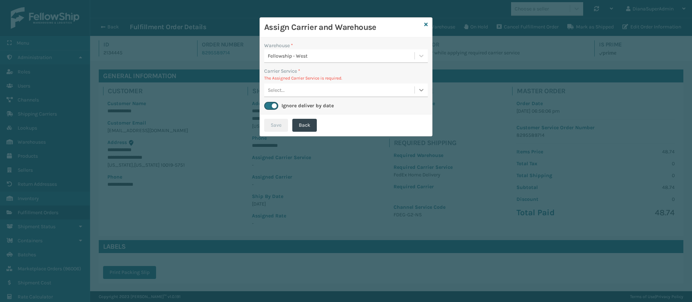
click at [424, 87] on icon at bounding box center [421, 89] width 7 height 7
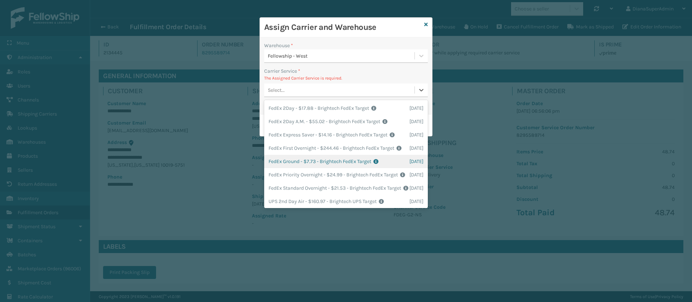
click at [317, 168] on div "FedEx Ground - $7.73 - Brightech FedEx Target Shipping Cost $7.73 Surplus Cost …" at bounding box center [346, 161] width 164 height 13
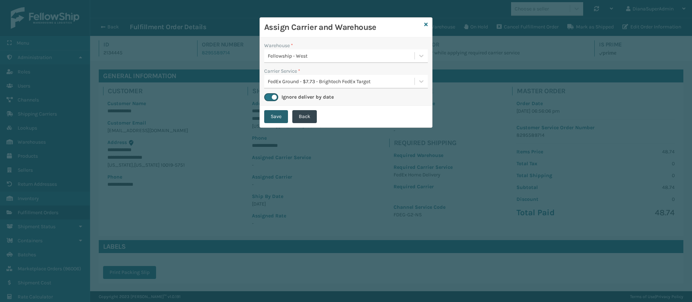
click at [283, 121] on button "Save" at bounding box center [276, 116] width 24 height 13
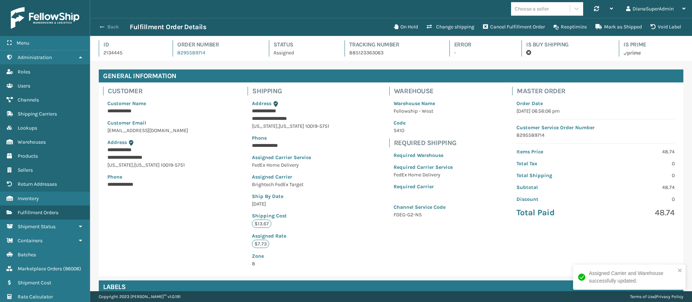
click at [107, 25] on button "Back" at bounding box center [113, 27] width 33 height 6
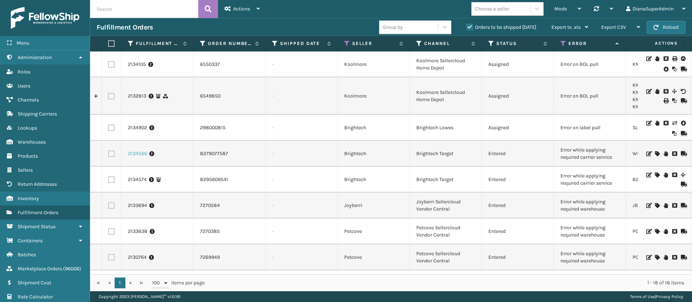
click at [141, 156] on link "2134566" at bounding box center [137, 153] width 19 height 7
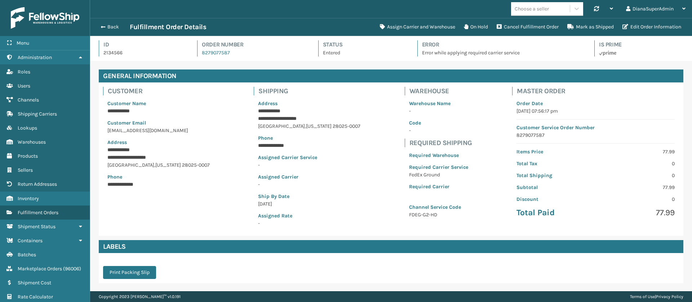
scroll to position [17, 602]
click at [400, 26] on button "Assign Carrier and Warehouse" at bounding box center [418, 27] width 84 height 14
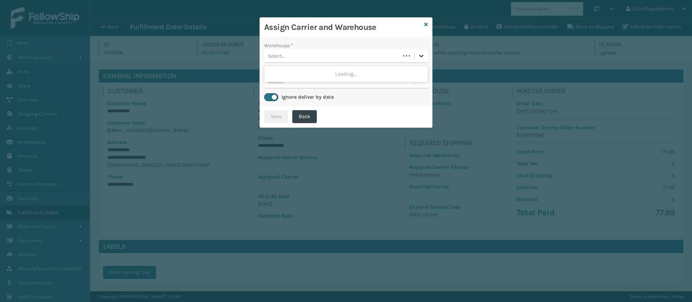
click at [425, 54] on icon at bounding box center [421, 55] width 7 height 7
click at [399, 68] on div "Fellowship - West" at bounding box center [346, 73] width 164 height 13
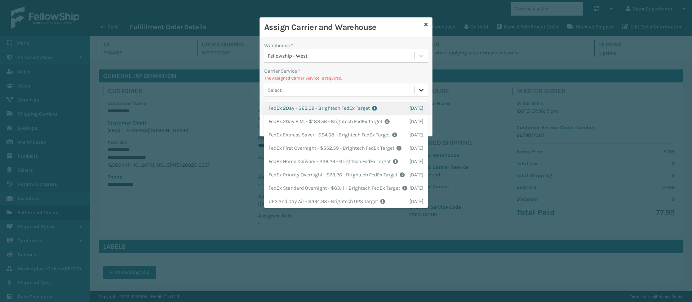
click at [422, 90] on icon at bounding box center [421, 90] width 4 height 3
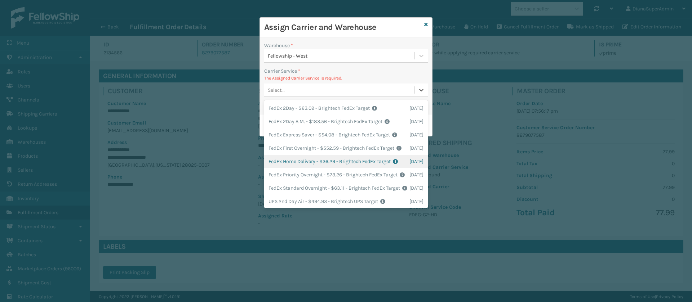
click at [300, 168] on div "FedEx Home Delivery - $36.29 - Brightech FedEx Target Shipping Cost $36.29 Surp…" at bounding box center [346, 161] width 164 height 13
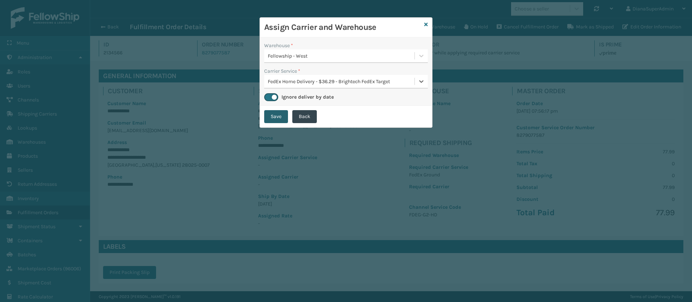
click at [272, 115] on button "Save" at bounding box center [276, 116] width 24 height 13
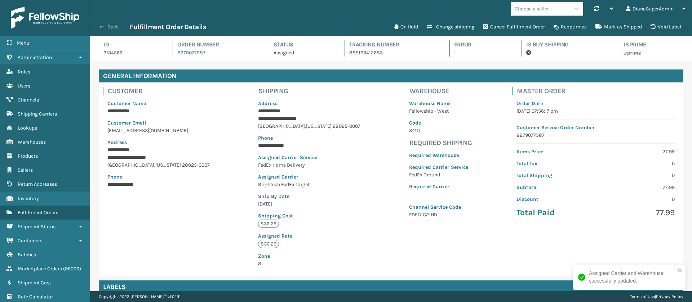
click at [111, 27] on button "Back" at bounding box center [113, 27] width 33 height 6
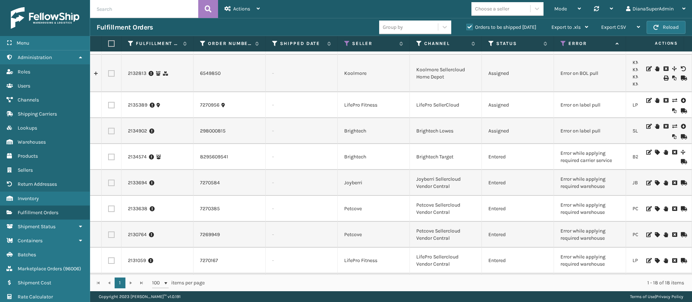
scroll to position [26, 0]
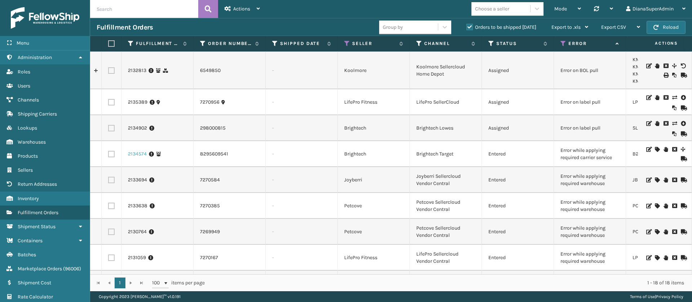
click at [140, 153] on link "2134574" at bounding box center [137, 154] width 19 height 7
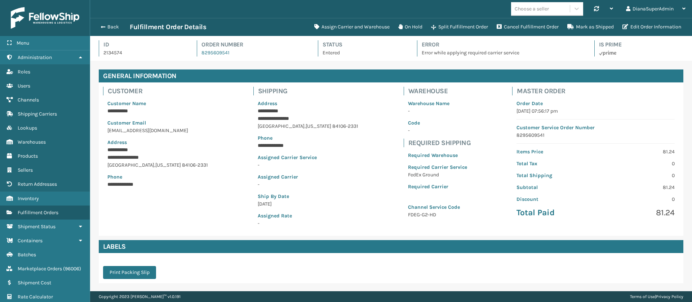
scroll to position [17, 602]
click at [359, 27] on button "Assign Carrier and Warehouse" at bounding box center [352, 27] width 84 height 14
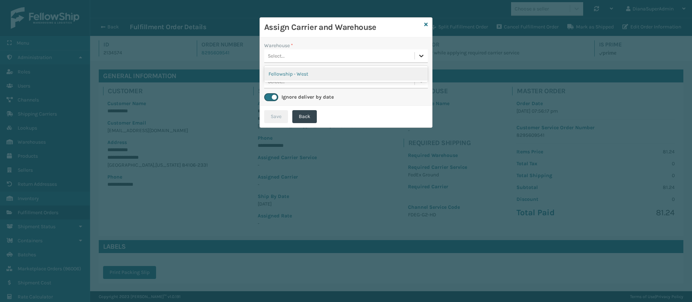
click at [425, 56] on div at bounding box center [421, 55] width 13 height 13
click at [366, 78] on div "Fellowship - West" at bounding box center [346, 73] width 164 height 13
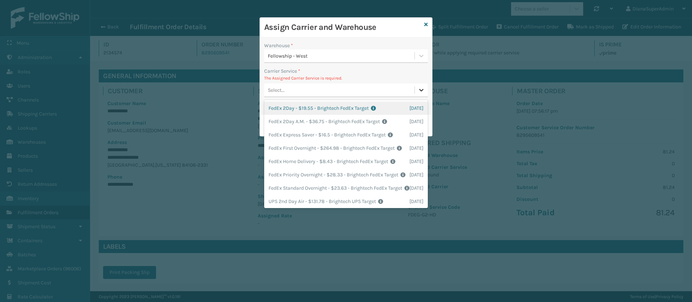
click at [424, 90] on icon at bounding box center [421, 89] width 7 height 7
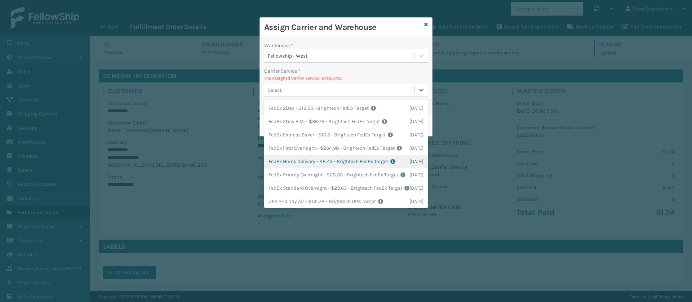
click at [307, 168] on div "FedEx Home Delivery - $8.43 - Brightech FedEx Target Shipping Cost $8.43 Surplu…" at bounding box center [346, 161] width 164 height 13
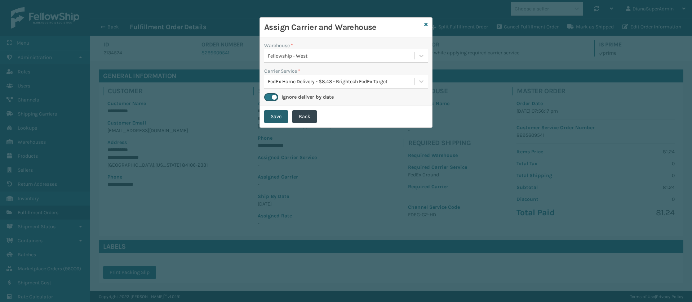
click at [272, 119] on button "Save" at bounding box center [276, 116] width 24 height 13
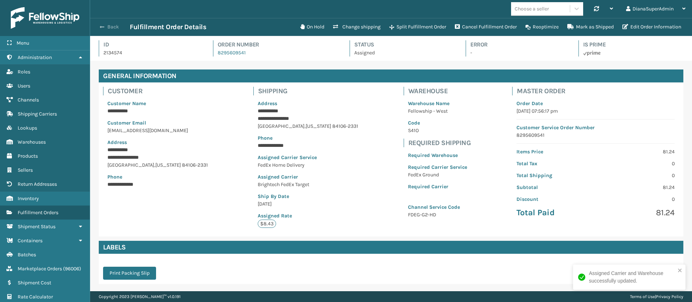
click at [111, 29] on button "Back" at bounding box center [113, 27] width 33 height 6
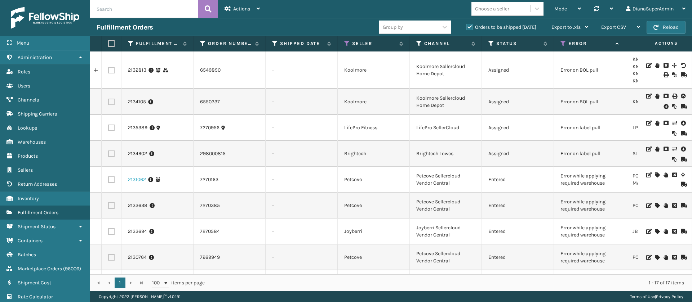
click at [134, 178] on link "2131062" at bounding box center [137, 179] width 18 height 7
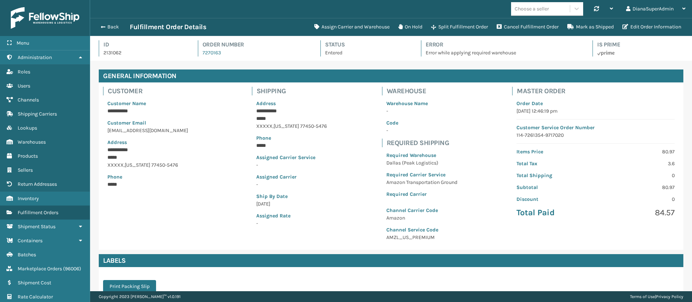
scroll to position [17, 602]
click at [341, 30] on button "Assign Carrier and Warehouse" at bounding box center [352, 27] width 84 height 14
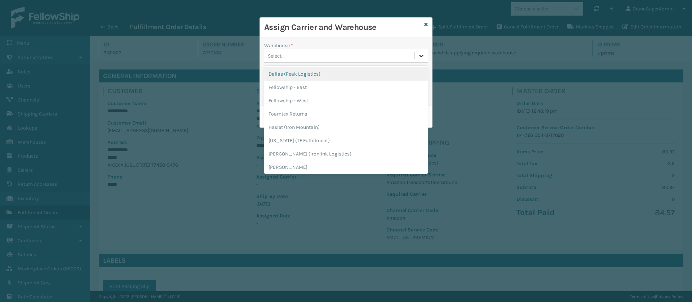
click at [427, 55] on div at bounding box center [421, 55] width 13 height 13
click at [339, 70] on div "Dallas (Peak Logistics)" at bounding box center [346, 73] width 164 height 13
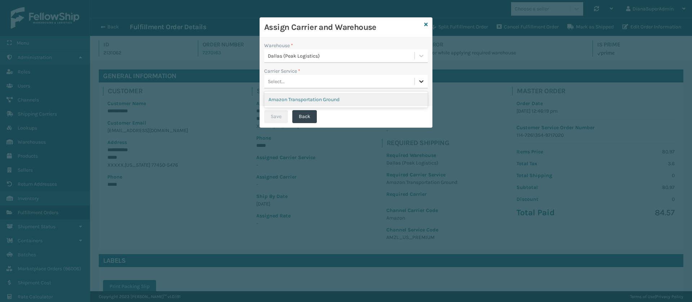
click at [421, 77] on div at bounding box center [421, 81] width 13 height 13
click at [382, 92] on div "Amazon Transportation Ground" at bounding box center [346, 100] width 164 height 16
click at [360, 97] on div "Amazon Transportation Ground" at bounding box center [346, 99] width 164 height 13
click at [276, 118] on button "Save" at bounding box center [276, 116] width 24 height 13
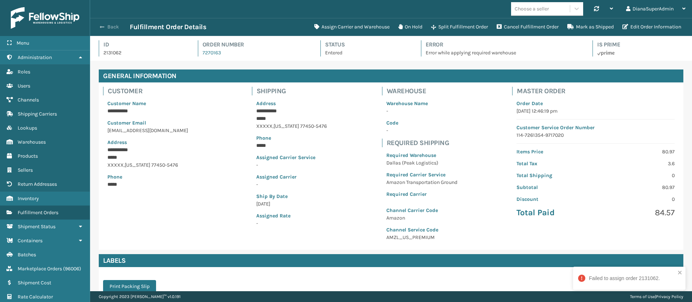
click at [106, 27] on button "Back" at bounding box center [113, 27] width 33 height 6
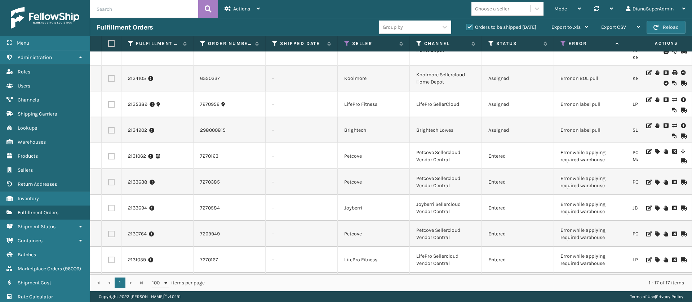
scroll to position [27, 0]
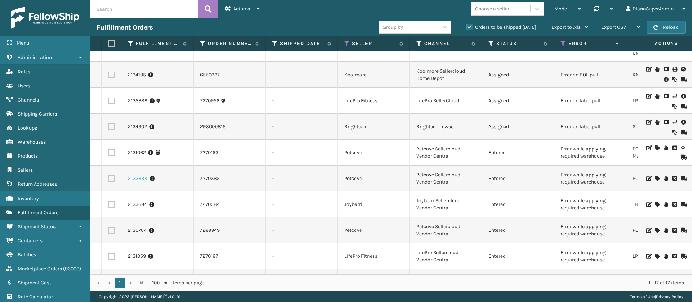
click at [131, 177] on link "2133638" at bounding box center [137, 178] width 19 height 7
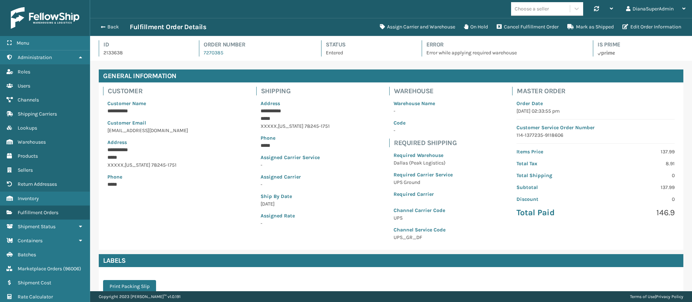
scroll to position [17, 602]
click at [422, 23] on button "Assign Carrier and Warehouse" at bounding box center [418, 27] width 84 height 14
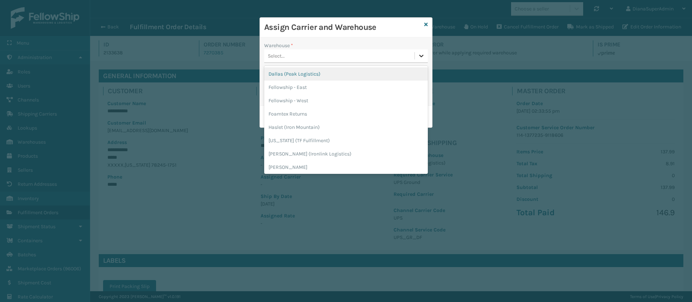
click at [424, 55] on icon at bounding box center [421, 55] width 7 height 7
click at [366, 70] on div "Dallas (Peak Logistics)" at bounding box center [346, 73] width 164 height 13
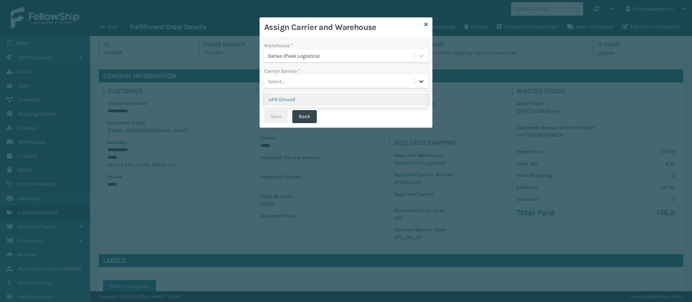
click at [423, 78] on icon at bounding box center [421, 81] width 7 height 7
click at [375, 96] on div "UPS Ground" at bounding box center [346, 99] width 164 height 13
click at [272, 116] on button "Save" at bounding box center [276, 116] width 24 height 13
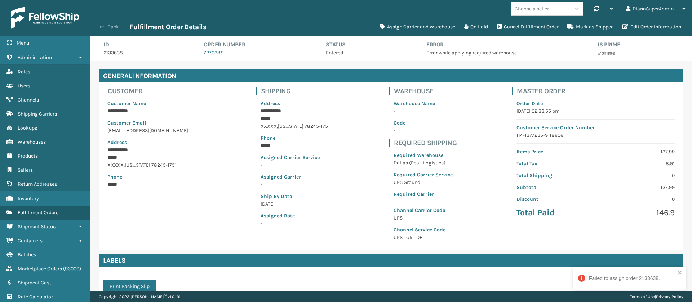
click at [109, 24] on button "Back" at bounding box center [113, 27] width 33 height 6
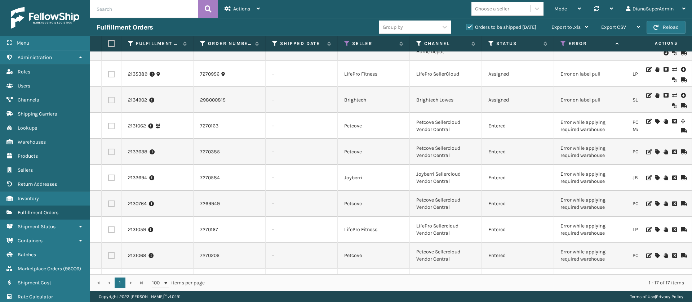
scroll to position [54, 0]
click at [131, 174] on link "2133694" at bounding box center [137, 177] width 19 height 7
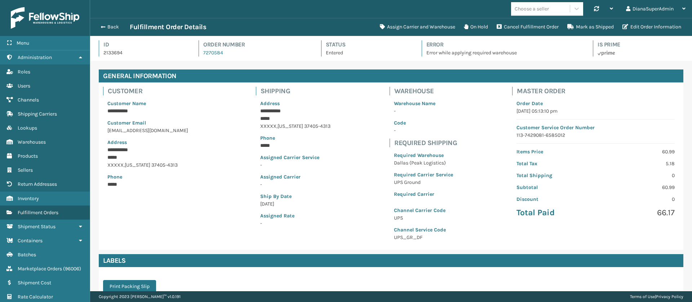
scroll to position [17, 602]
click at [411, 22] on button "Assign Carrier and Warehouse" at bounding box center [418, 27] width 84 height 14
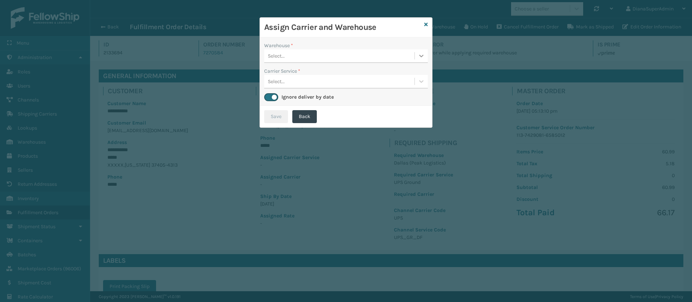
click at [425, 51] on div at bounding box center [421, 55] width 13 height 13
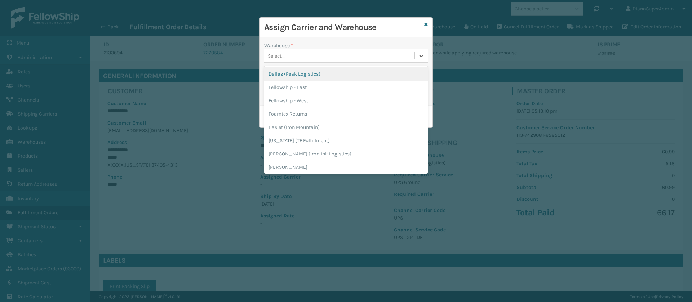
click at [321, 71] on div "Dallas (Peak Logistics)" at bounding box center [346, 73] width 164 height 13
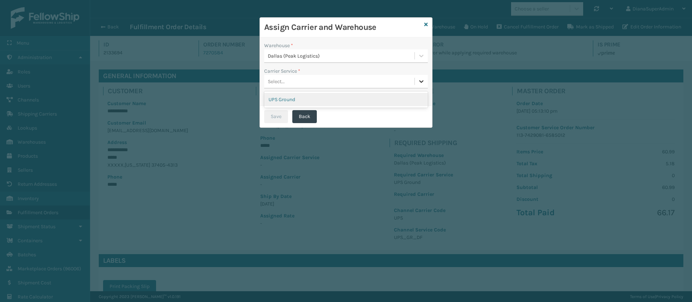
click at [422, 80] on icon at bounding box center [421, 81] width 7 height 7
click at [351, 97] on div "UPS Ground" at bounding box center [346, 99] width 164 height 13
click at [273, 115] on button "Save" at bounding box center [276, 116] width 24 height 13
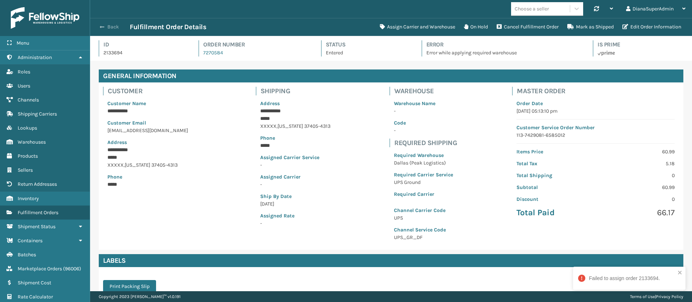
click at [108, 25] on button "Back" at bounding box center [113, 27] width 33 height 6
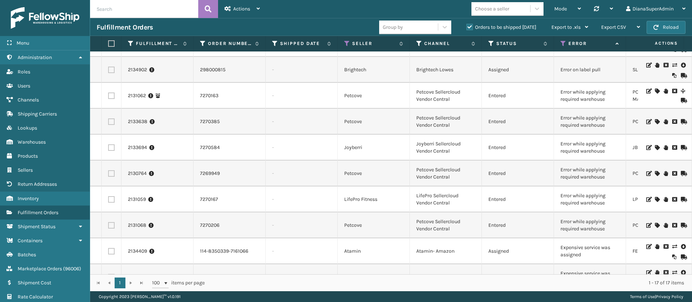
scroll to position [91, 0]
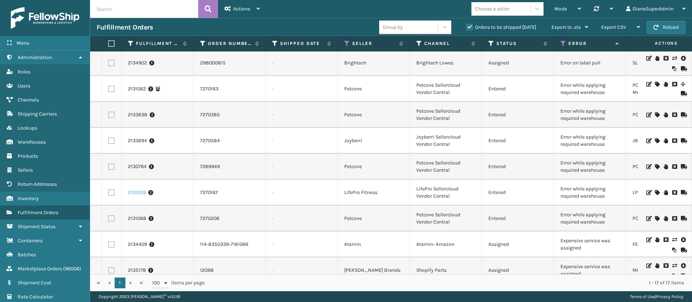
click at [135, 192] on link "2131059" at bounding box center [137, 192] width 18 height 7
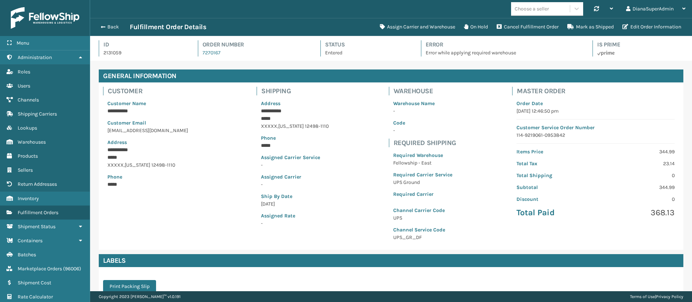
scroll to position [17, 602]
click at [408, 23] on button "Assign Carrier and Warehouse" at bounding box center [418, 27] width 84 height 14
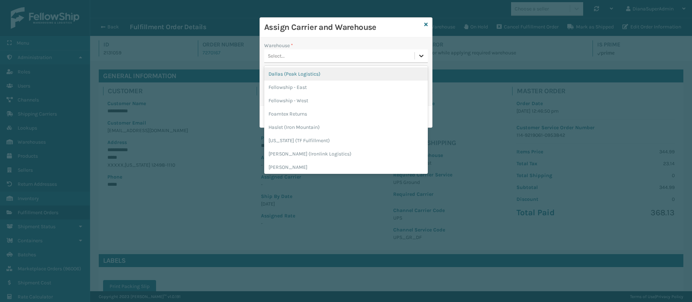
click at [421, 60] on div at bounding box center [421, 55] width 13 height 13
click at [340, 75] on div "Dallas (Peak Logistics)" at bounding box center [346, 73] width 164 height 13
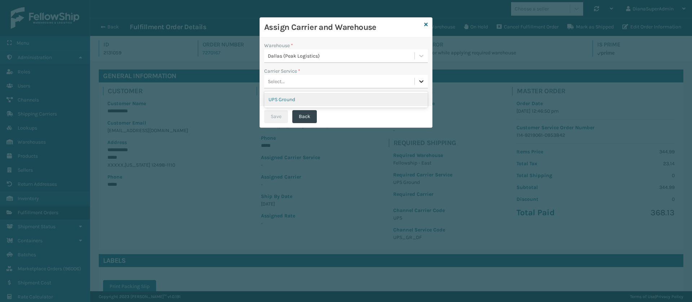
click at [415, 81] on div at bounding box center [421, 81] width 13 height 13
click at [338, 100] on div "UPS Ground" at bounding box center [346, 99] width 164 height 13
click at [278, 115] on button "Save" at bounding box center [276, 116] width 24 height 13
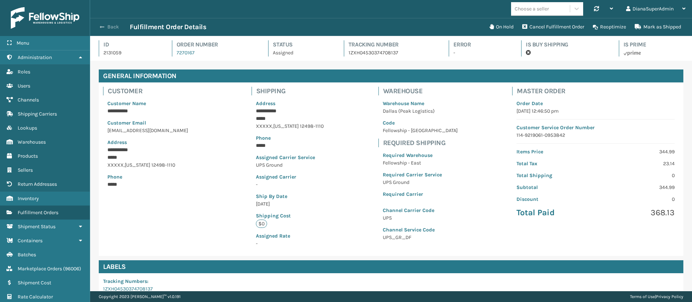
click at [100, 29] on span "button" at bounding box center [102, 27] width 4 height 5
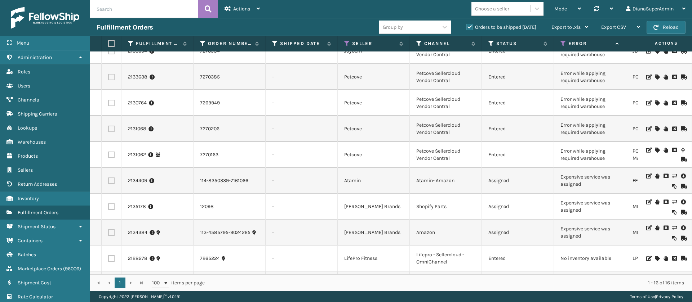
scroll to position [212, 0]
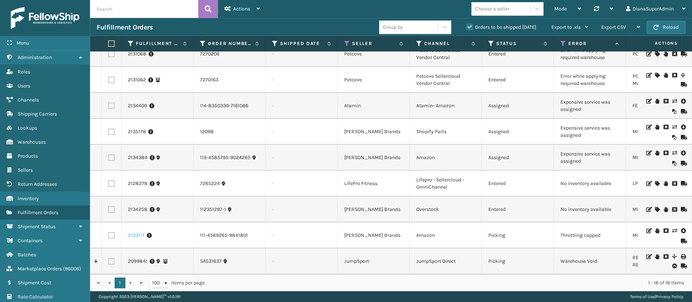
click at [141, 232] on link "2133117" at bounding box center [136, 235] width 17 height 7
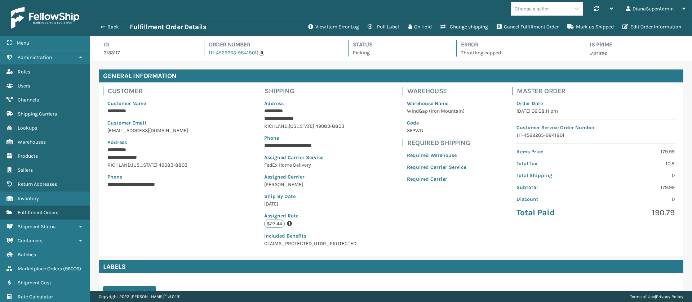
scroll to position [17, 602]
click at [462, 25] on button "Change shipping" at bounding box center [464, 27] width 56 height 14
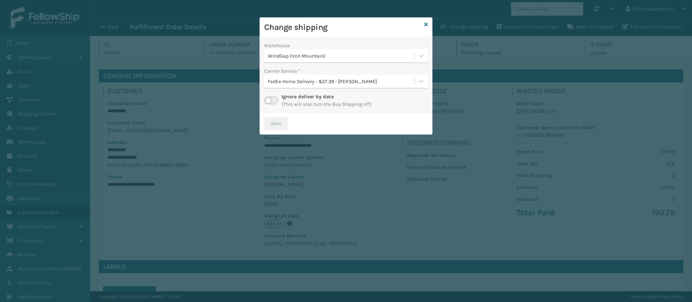
click at [272, 100] on label at bounding box center [271, 101] width 14 height 8
click at [269, 100] on input "checkbox" at bounding box center [266, 99] width 5 height 5
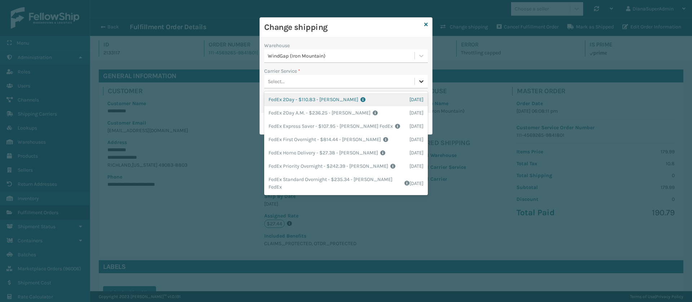
click at [421, 79] on icon at bounding box center [421, 81] width 7 height 7
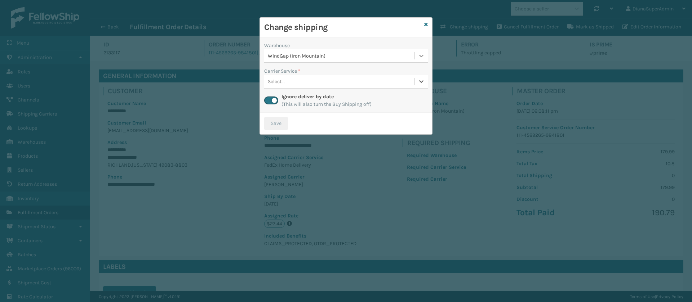
drag, startPoint x: 421, startPoint y: 78, endPoint x: 421, endPoint y: 56, distance: 22.4
click at [421, 56] on div "Warehouse WindGap (Iron Mountain) Carrier Service * 0 results available. Select…" at bounding box center [346, 74] width 172 height 75
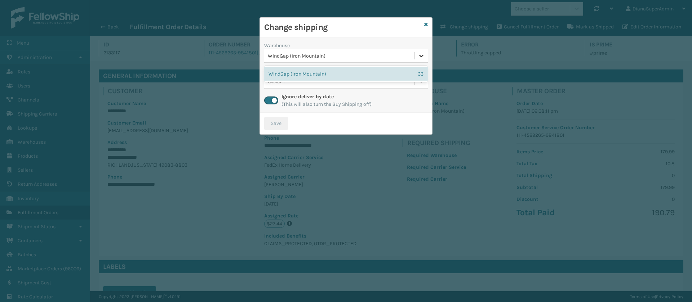
click at [421, 56] on icon at bounding box center [421, 55] width 7 height 7
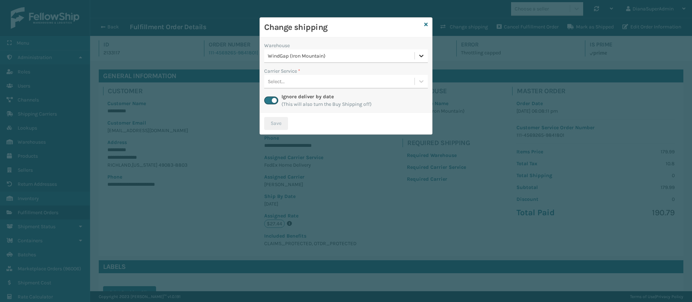
click at [421, 56] on icon at bounding box center [421, 55] width 7 height 7
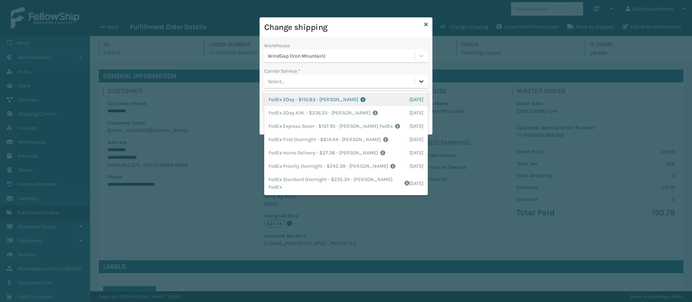
click at [426, 79] on div at bounding box center [421, 81] width 13 height 13
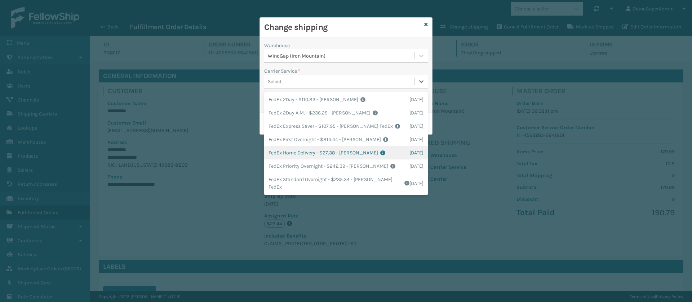
click at [298, 154] on div "FedEx Home Delivery - $27.38 - [PERSON_NAME] FedEx Shipping Cost $24.02 Surplus…" at bounding box center [346, 152] width 164 height 13
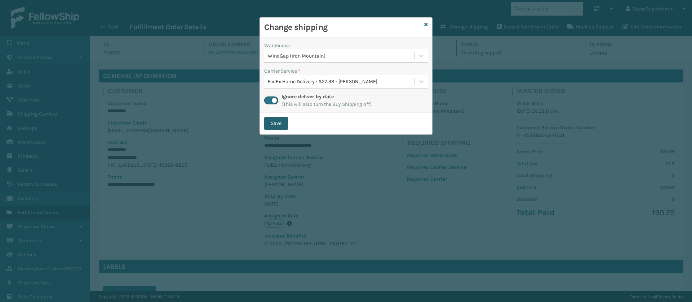
click at [273, 123] on button "Save" at bounding box center [276, 123] width 24 height 13
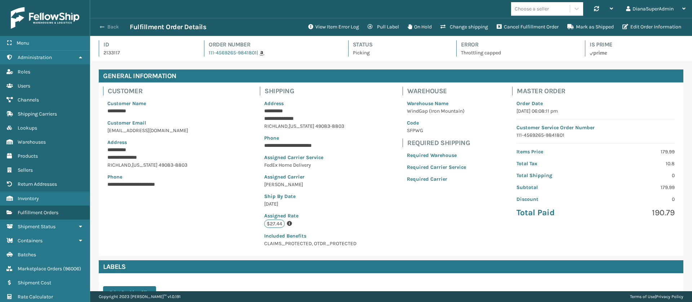
click at [105, 26] on button "Back" at bounding box center [113, 27] width 33 height 6
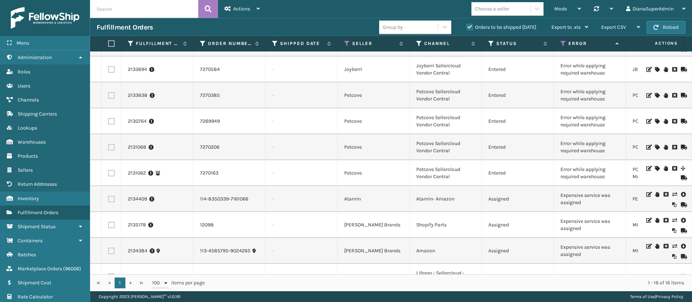
scroll to position [212, 0]
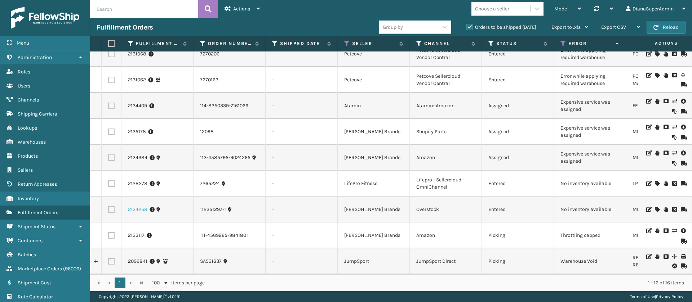
click at [137, 206] on link "2134258" at bounding box center [137, 209] width 19 height 7
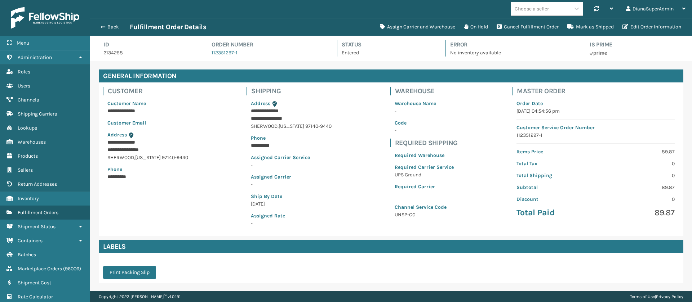
scroll to position [17, 602]
click at [423, 23] on button "Assign Carrier and Warehouse" at bounding box center [418, 27] width 84 height 14
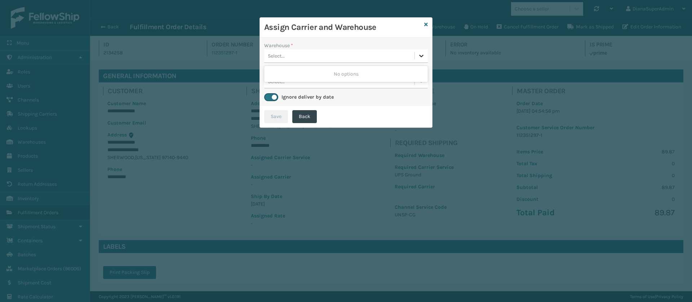
click at [422, 55] on icon at bounding box center [421, 55] width 7 height 7
click at [425, 23] on icon at bounding box center [426, 24] width 4 height 5
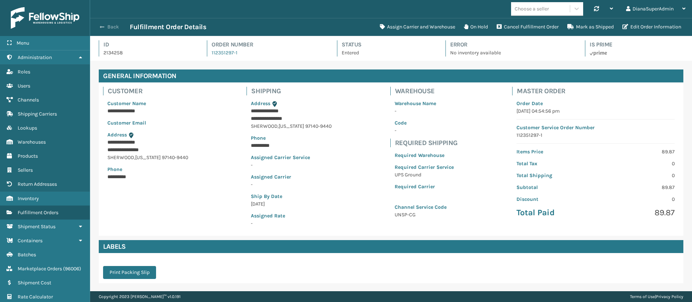
click at [105, 28] on button "Back" at bounding box center [113, 27] width 33 height 6
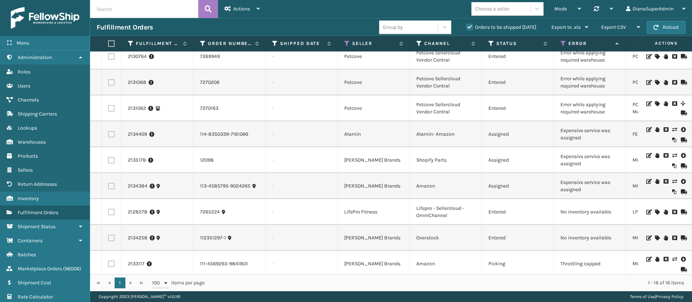
click at [672, 128] on icon at bounding box center [674, 129] width 4 height 5
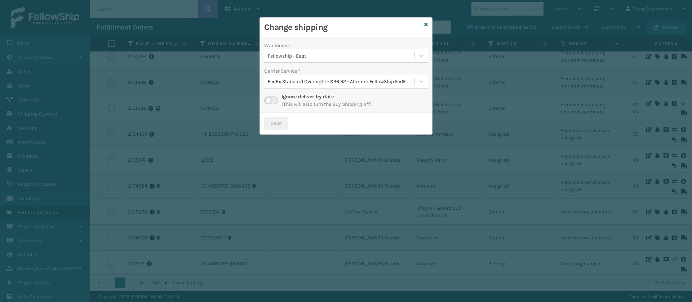
click at [267, 99] on label at bounding box center [271, 101] width 14 height 8
click at [267, 99] on input "checkbox" at bounding box center [266, 99] width 5 height 5
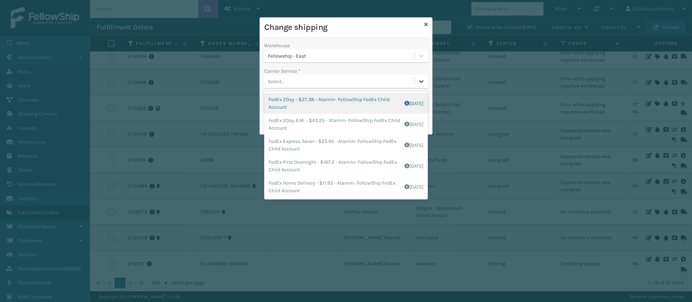
click at [421, 81] on icon at bounding box center [421, 81] width 7 height 7
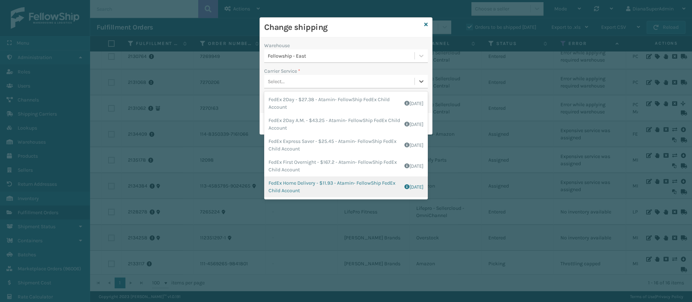
click at [300, 182] on div "FedEx Home Delivery - $11.93 - Atamin- FellowShip FedEx Child Account Shipping …" at bounding box center [346, 187] width 164 height 21
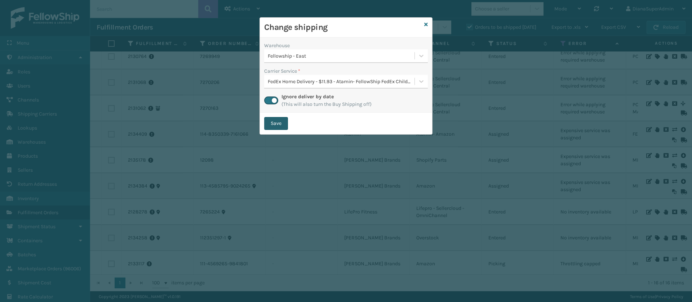
click at [280, 120] on button "Save" at bounding box center [276, 123] width 24 height 13
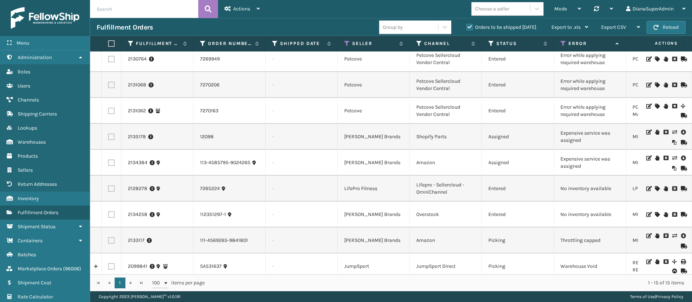
scroll to position [173, 0]
click at [136, 161] on link "2134384" at bounding box center [137, 162] width 19 height 7
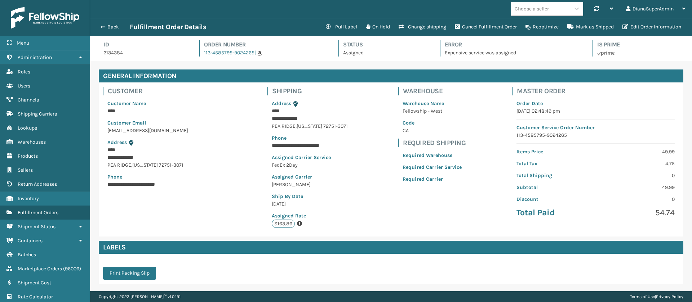
scroll to position [17, 602]
click at [435, 28] on button "Change shipping" at bounding box center [422, 27] width 56 height 14
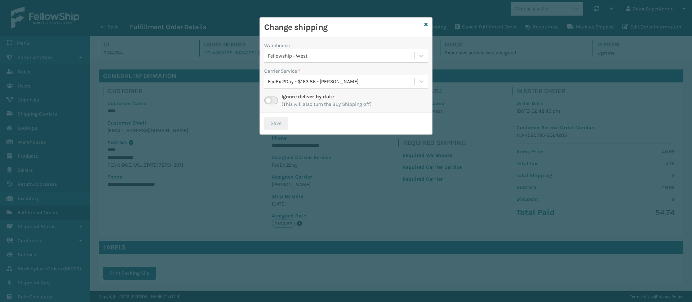
click at [266, 101] on label at bounding box center [271, 101] width 14 height 8
click at [266, 101] on input "checkbox" at bounding box center [266, 99] width 5 height 5
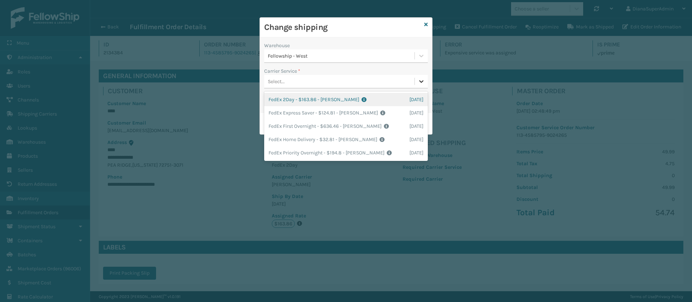
click at [422, 81] on icon at bounding box center [421, 81] width 4 height 3
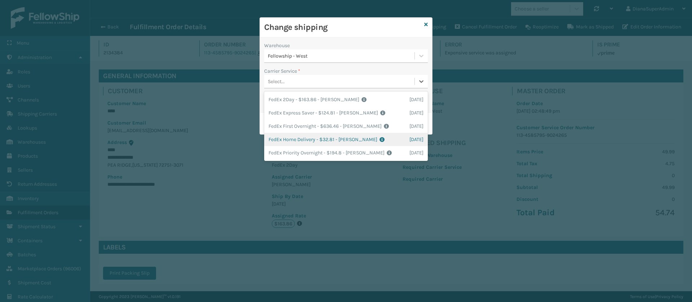
click at [298, 142] on div "FedEx Home Delivery - $32.81 - [PERSON_NAME] FedEx Shipping Cost $28.78 Surplus…" at bounding box center [346, 139] width 164 height 13
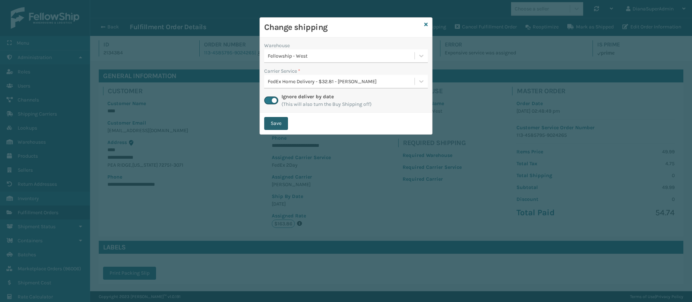
click at [283, 123] on button "Save" at bounding box center [276, 123] width 24 height 13
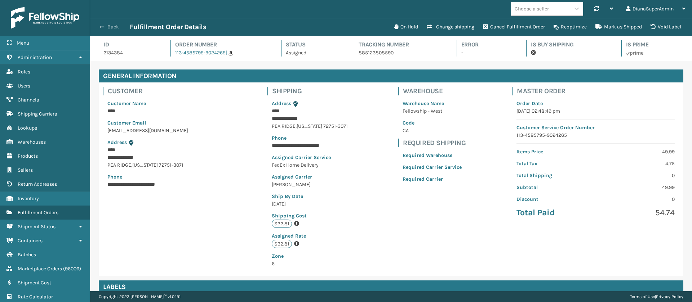
click at [107, 27] on button "Back" at bounding box center [113, 27] width 33 height 6
